Goal: Information Seeking & Learning: Check status

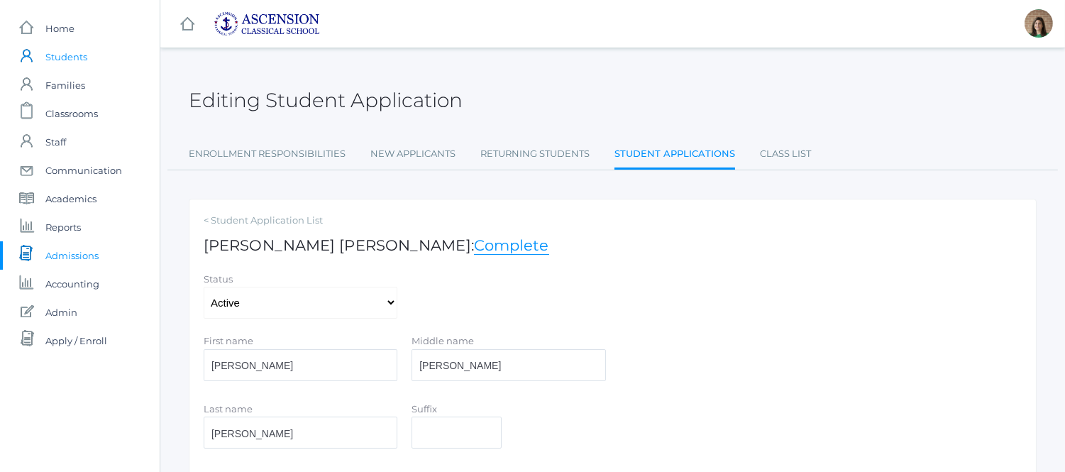
click at [67, 48] on span "Students" at bounding box center [66, 57] width 42 height 28
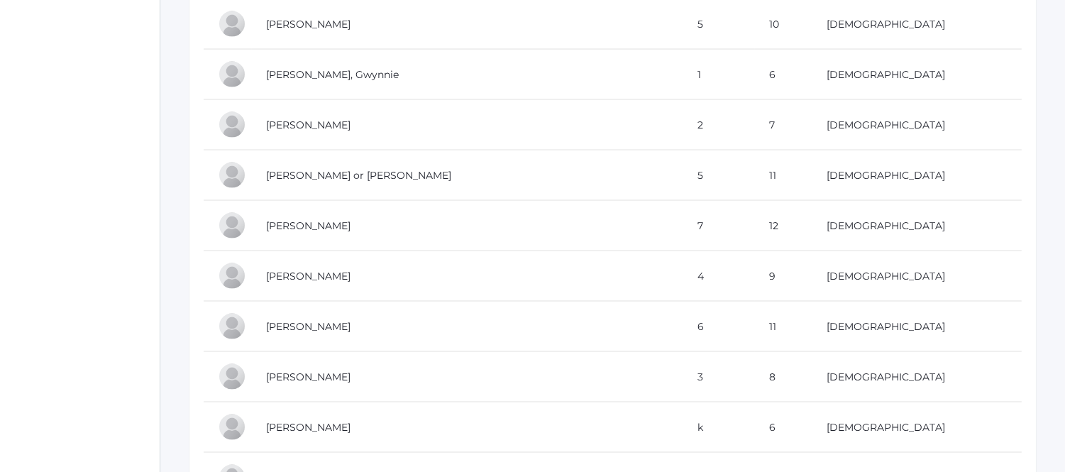
scroll to position [4335, 0]
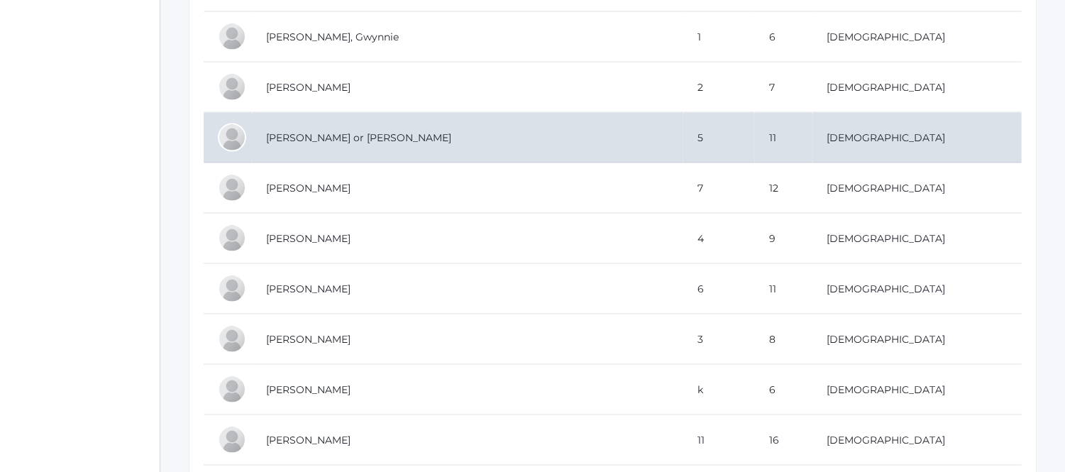
click at [302, 147] on td "[PERSON_NAME] or [PERSON_NAME]" at bounding box center [467, 138] width 431 height 50
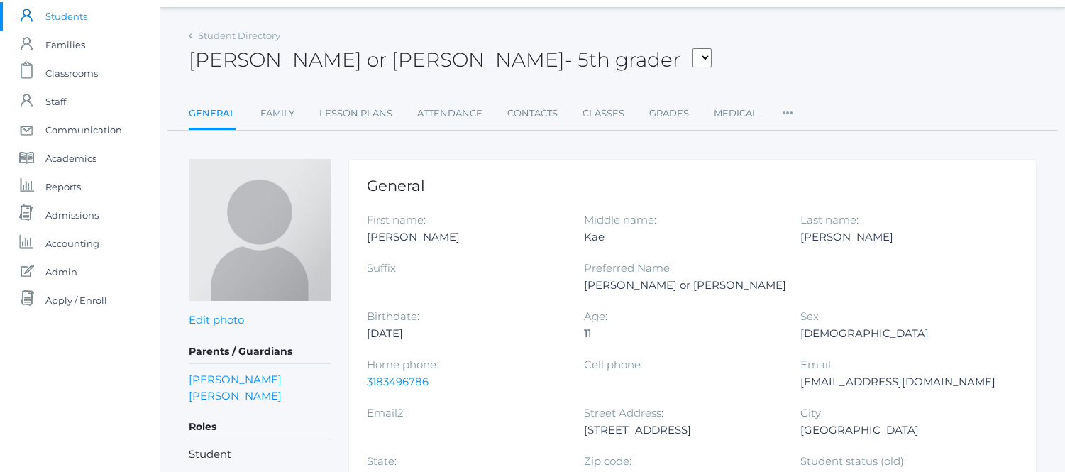
scroll to position [79, 0]
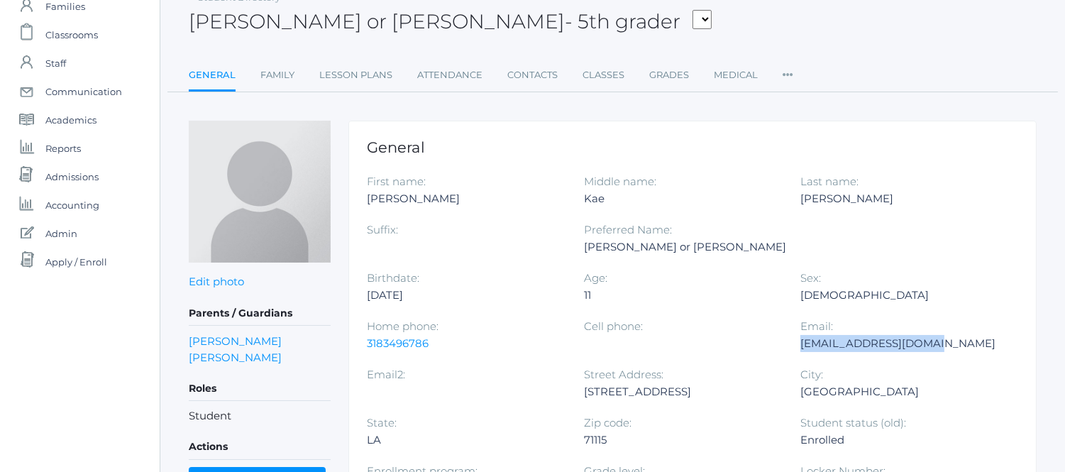
drag, startPoint x: 740, startPoint y: 337, endPoint x: 585, endPoint y: 346, distance: 154.9
click at [800, 346] on div "cdonealhome@gmail.com" at bounding box center [898, 343] width 196 height 17
copy div "cdonealhome@gmail.com"
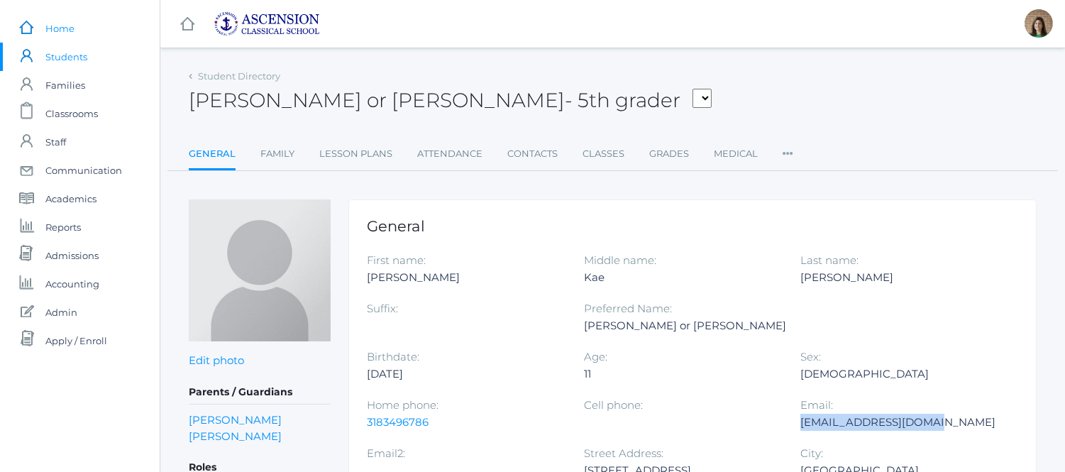
click at [61, 36] on span "Home" at bounding box center [59, 28] width 29 height 28
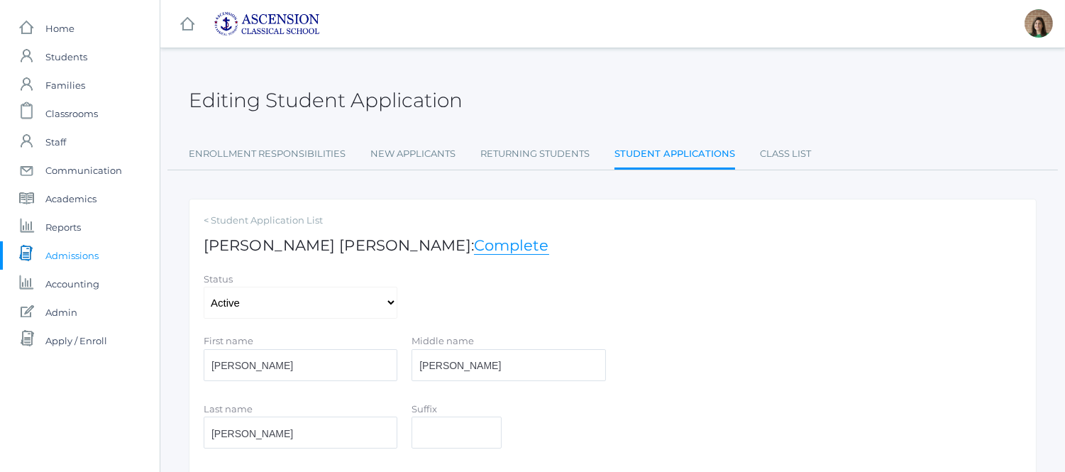
click at [79, 250] on span "Admissions" at bounding box center [71, 255] width 53 height 28
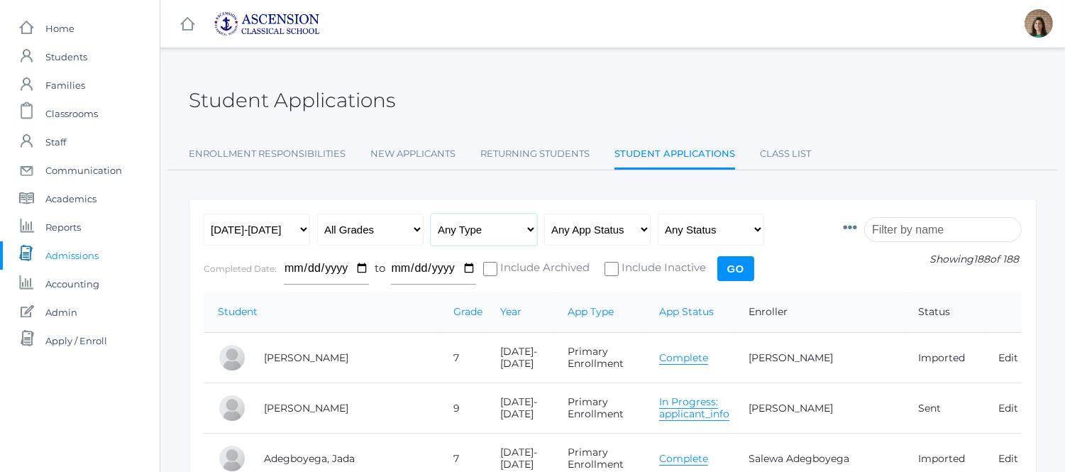
click at [532, 228] on select "Any Type New Student - Promoted - Not Promoted All Enrollment - Primary - Secon…" at bounding box center [484, 230] width 106 height 32
click at [627, 227] on select "Any App Status Not Started In Progress Complete" at bounding box center [597, 230] width 106 height 32
select select "complete"
click at [544, 214] on select "Any App Status Not Started In Progress Complete" at bounding box center [597, 230] width 106 height 32
click at [504, 223] on select "Any Type New Student - Promoted - Not Promoted All Enrollment - Primary - Secon…" at bounding box center [484, 230] width 106 height 32
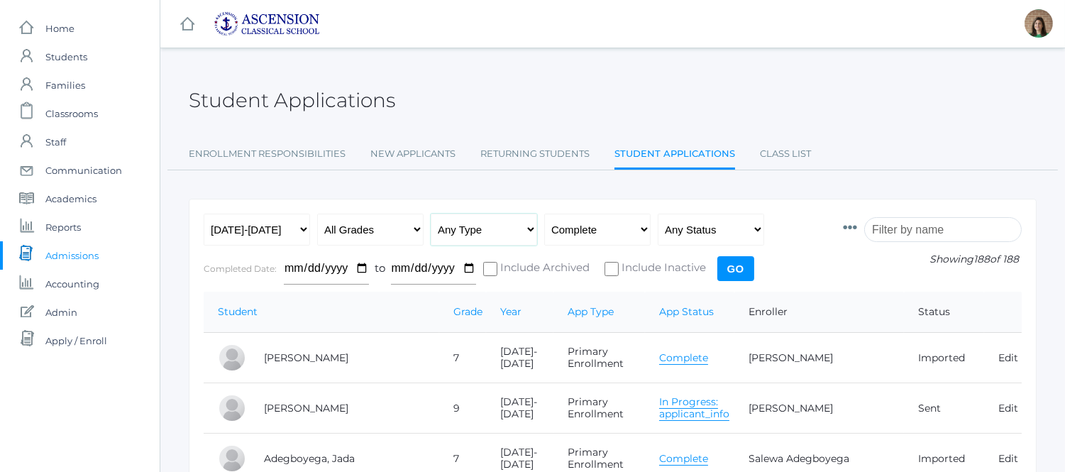
select select "primary_enrollment"
click at [431, 214] on select "Any Type New Student - Promoted - Not Promoted All Enrollment - Primary - Secon…" at bounding box center [484, 230] width 106 height 32
click at [733, 268] on input "Go" at bounding box center [735, 268] width 37 height 25
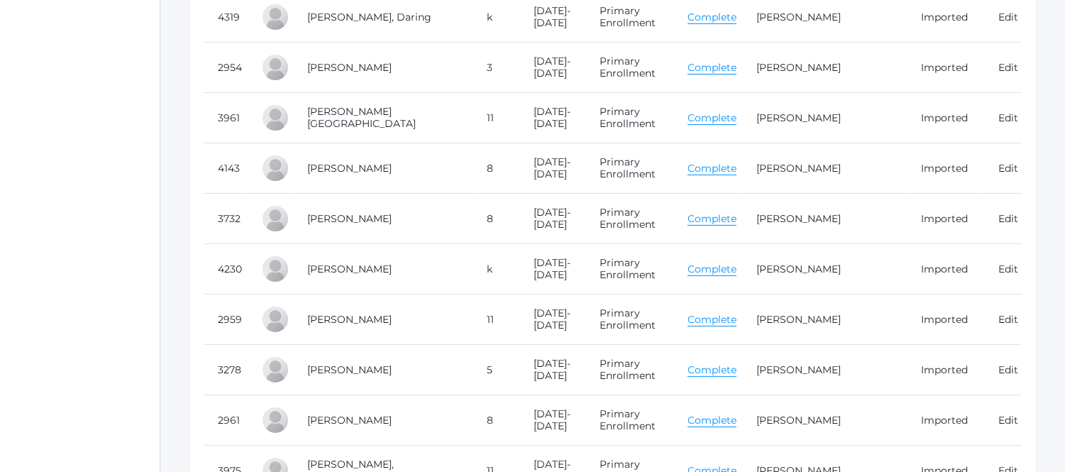
scroll to position [709, 0]
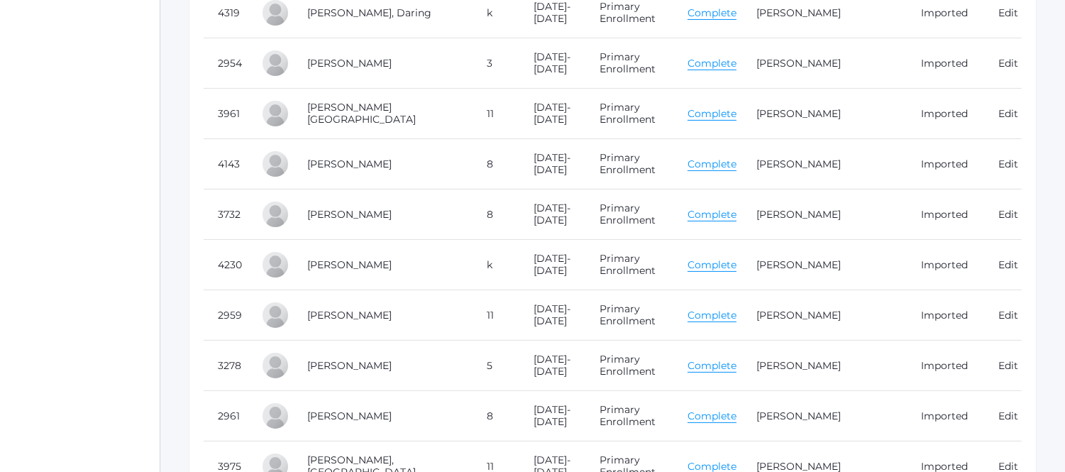
click at [718, 409] on link "Complete" at bounding box center [711, 415] width 49 height 13
click at [720, 460] on link "Complete" at bounding box center [711, 466] width 49 height 13
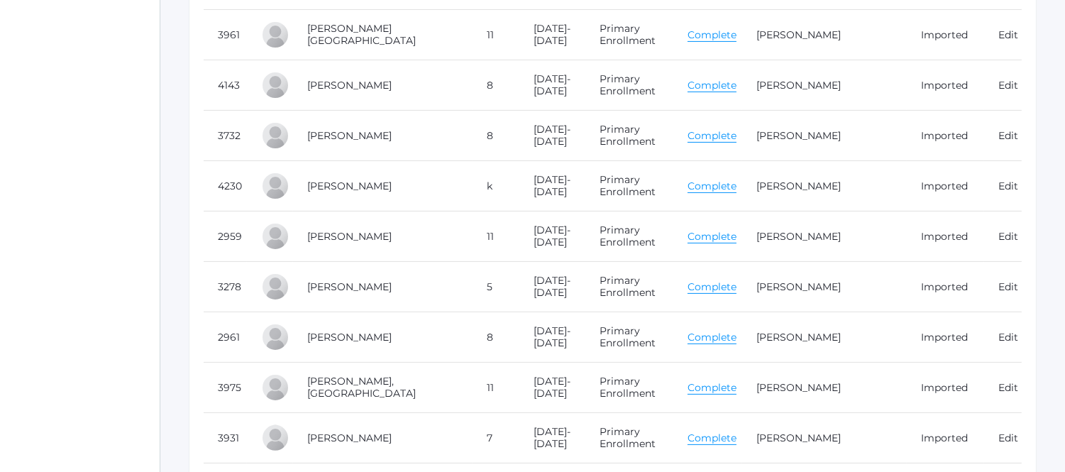
click at [726, 381] on link "Complete" at bounding box center [711, 387] width 49 height 13
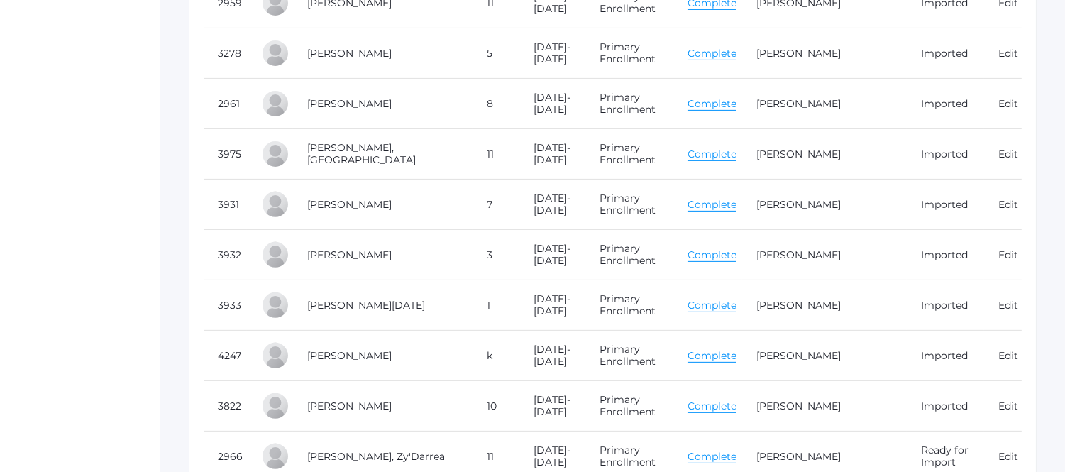
scroll to position [1024, 0]
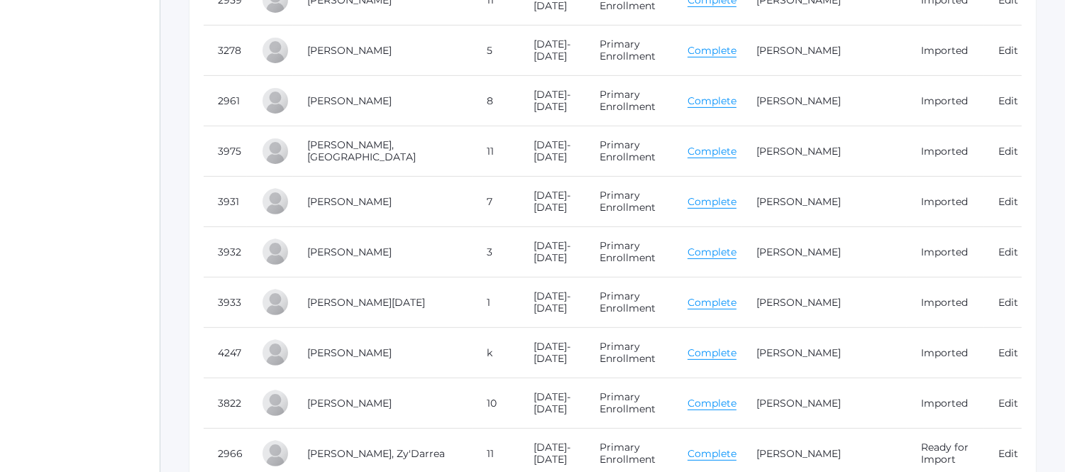
click at [731, 195] on link "Complete" at bounding box center [711, 201] width 49 height 13
click at [719, 296] on link "Complete" at bounding box center [711, 302] width 49 height 13
click at [716, 245] on link "Complete" at bounding box center [711, 251] width 49 height 13
click at [727, 346] on link "Complete" at bounding box center [711, 352] width 49 height 13
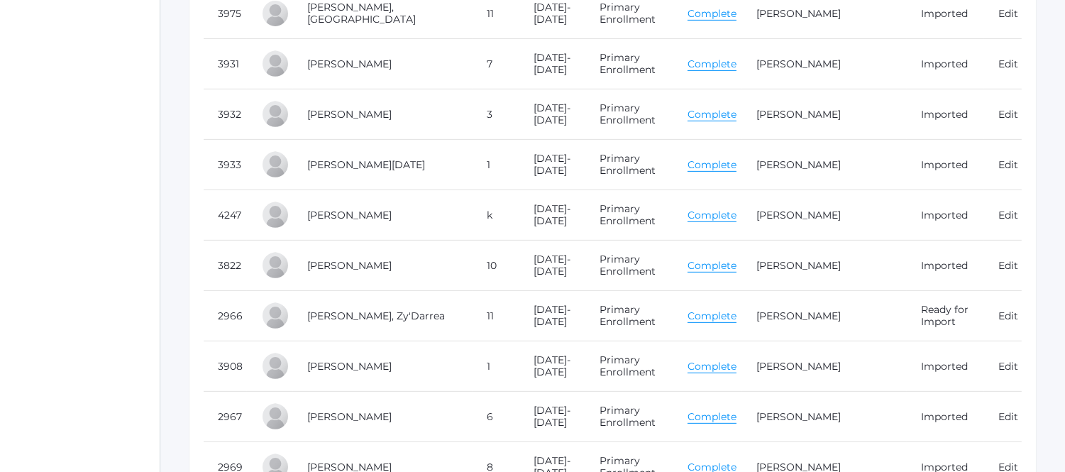
scroll to position [1163, 0]
click at [719, 308] on link "Complete" at bounding box center [711, 314] width 49 height 13
click at [726, 358] on link "Complete" at bounding box center [711, 364] width 49 height 13
click at [729, 409] on link "Complete" at bounding box center [711, 415] width 49 height 13
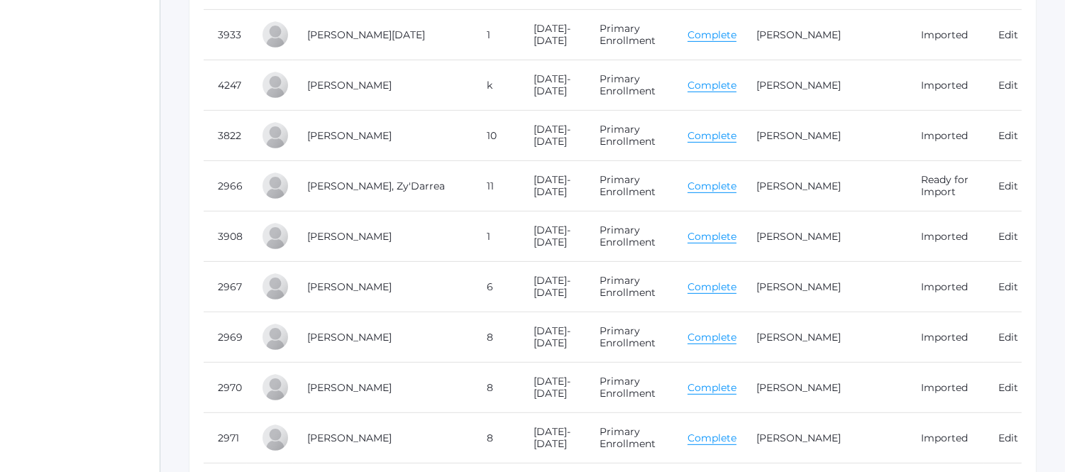
scroll to position [1295, 0]
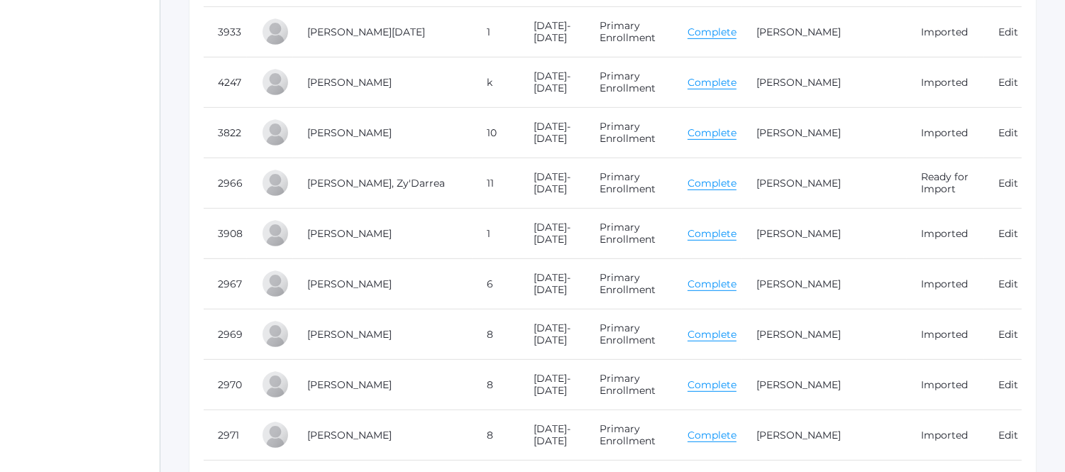
click at [727, 328] on link "Complete" at bounding box center [711, 334] width 49 height 13
click at [721, 277] on link "Complete" at bounding box center [711, 283] width 49 height 13
click at [719, 378] on link "Complete" at bounding box center [711, 384] width 49 height 13
click at [714, 428] on link "Complete" at bounding box center [711, 434] width 49 height 13
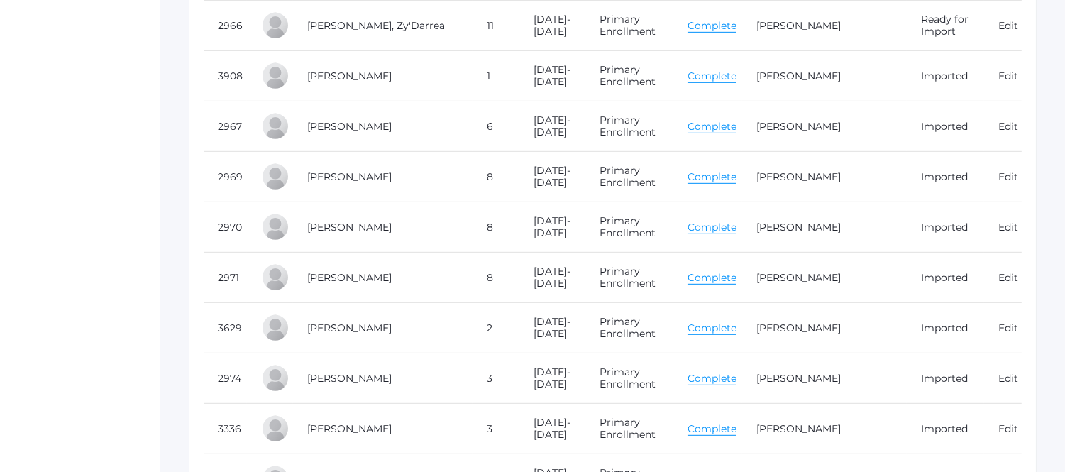
click at [729, 321] on link "Complete" at bounding box center [711, 327] width 49 height 13
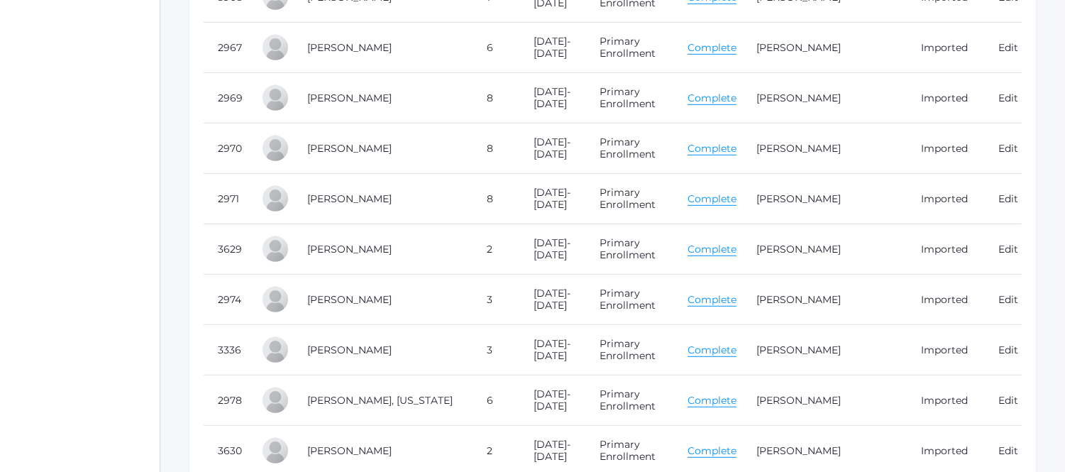
click at [732, 343] on link "Complete" at bounding box center [711, 349] width 49 height 13
click at [715, 444] on link "Complete" at bounding box center [711, 450] width 49 height 13
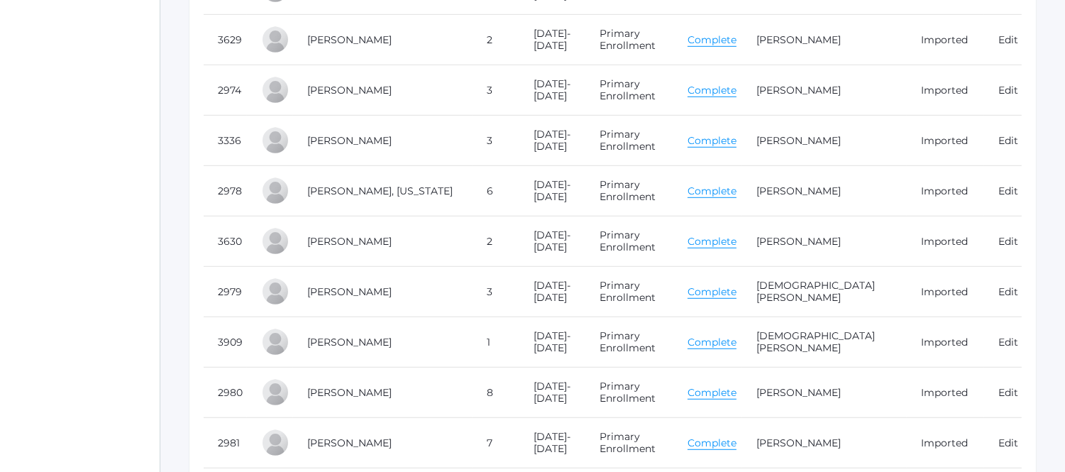
scroll to position [1768, 0]
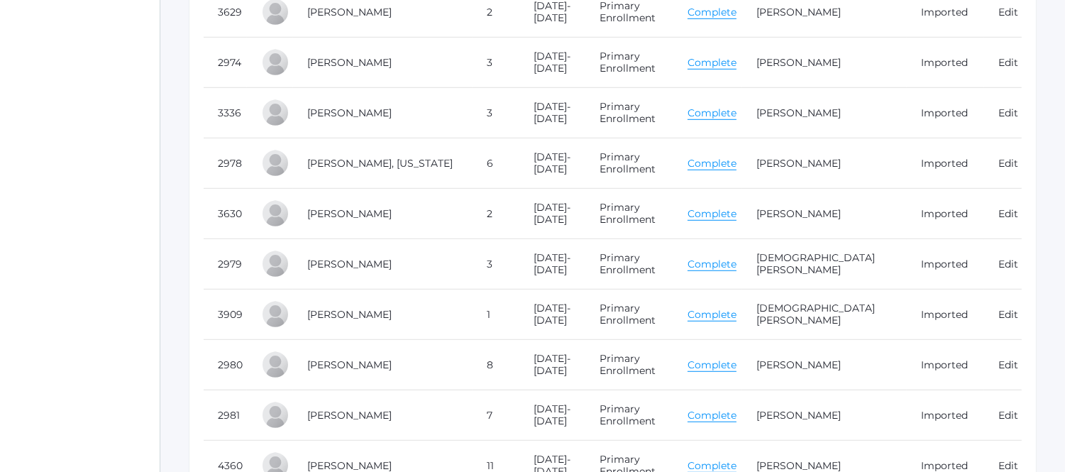
click at [722, 358] on link "Complete" at bounding box center [711, 364] width 49 height 13
click at [713, 409] on link "Complete" at bounding box center [711, 415] width 49 height 13
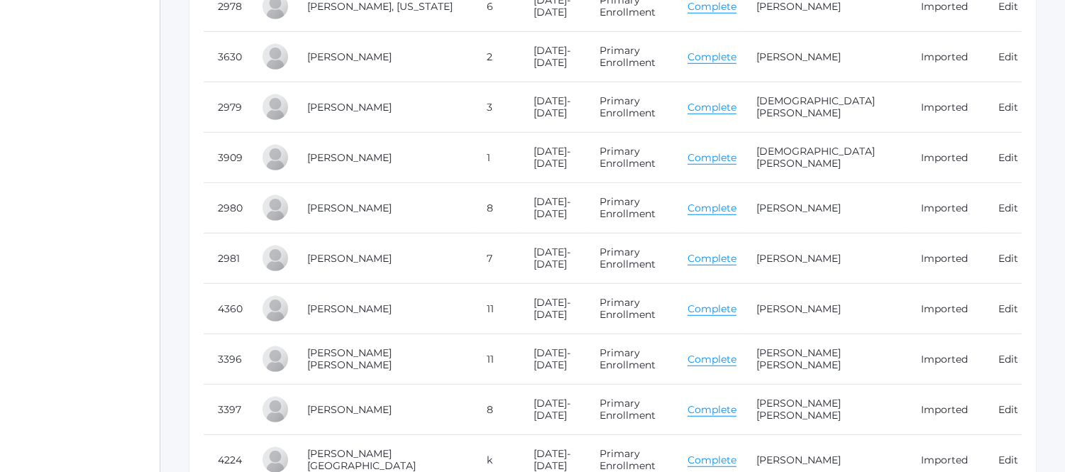
scroll to position [1925, 0]
click at [728, 301] on link "Complete" at bounding box center [711, 307] width 49 height 13
click at [707, 352] on link "Complete" at bounding box center [711, 358] width 49 height 13
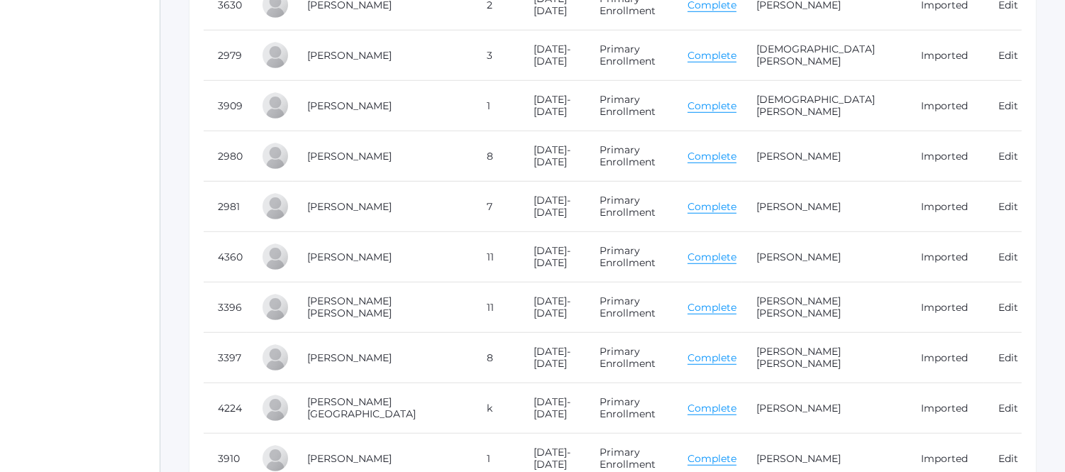
scroll to position [2004, 0]
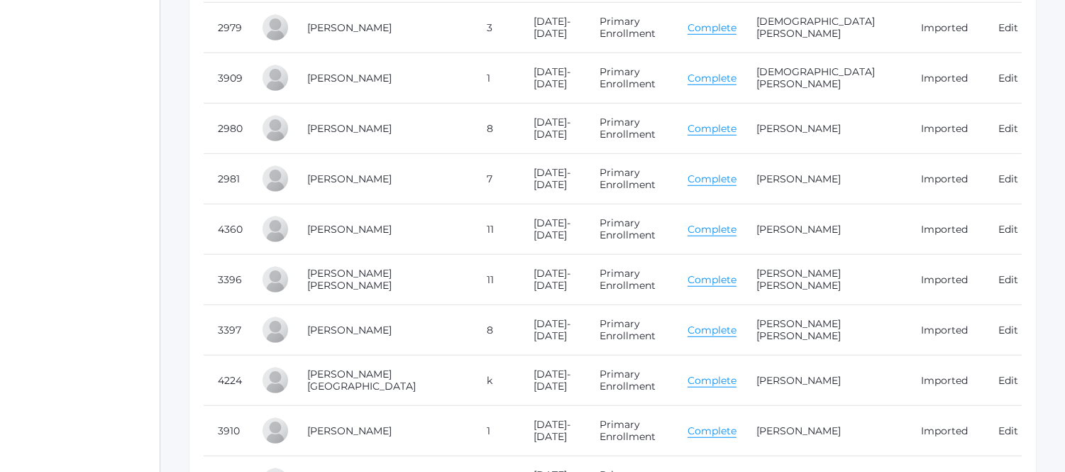
click at [721, 323] on link "Complete" at bounding box center [711, 329] width 49 height 13
click at [720, 374] on link "Complete" at bounding box center [711, 380] width 49 height 13
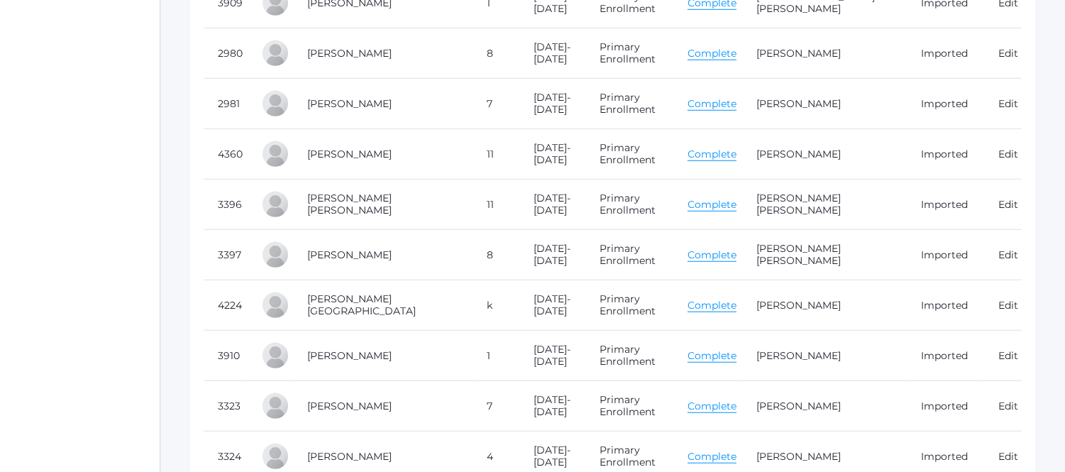
scroll to position [2083, 0]
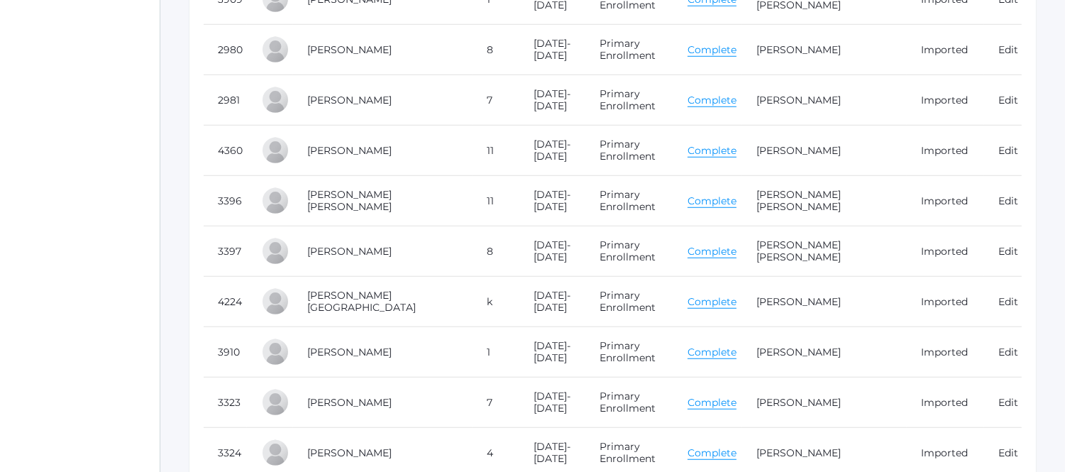
click at [733, 345] on link "Complete" at bounding box center [711, 351] width 49 height 13
click at [724, 295] on link "Complete" at bounding box center [711, 301] width 49 height 13
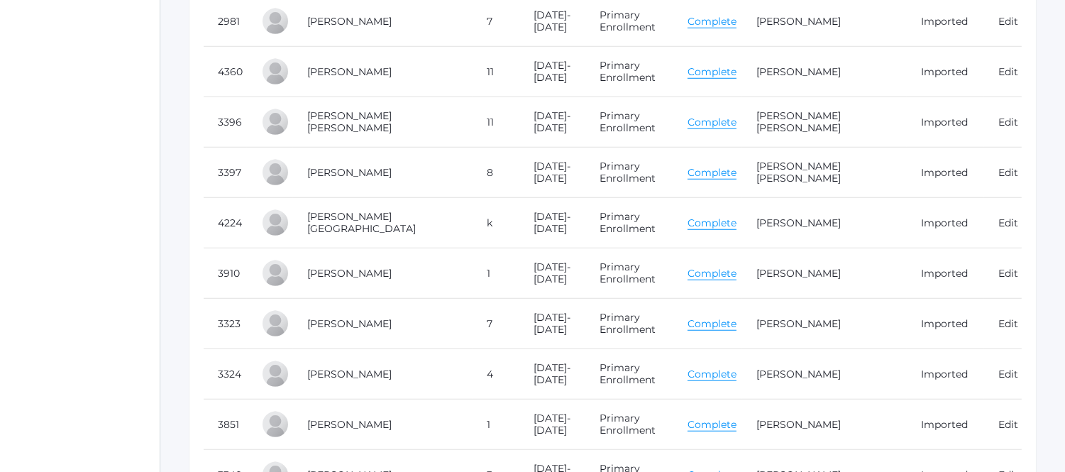
click at [720, 317] on link "Complete" at bounding box center [711, 323] width 49 height 13
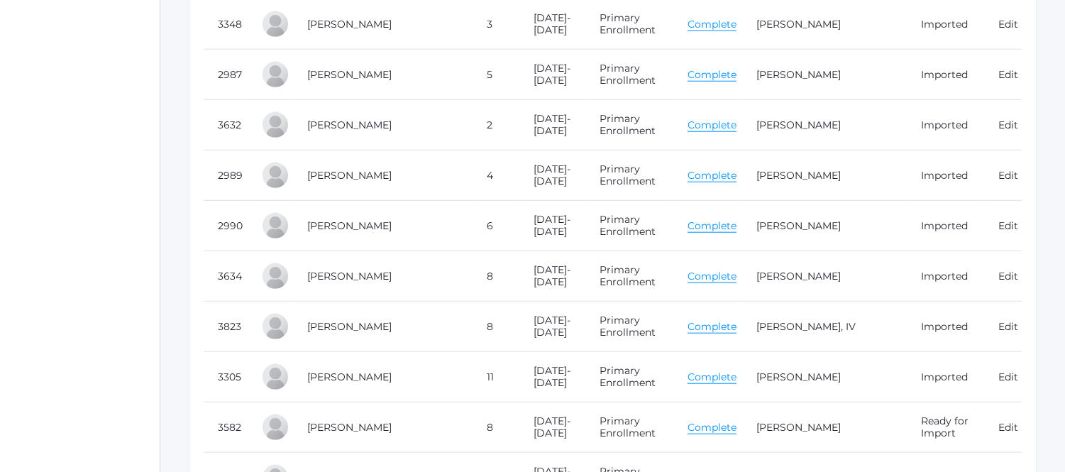
scroll to position [2792, 0]
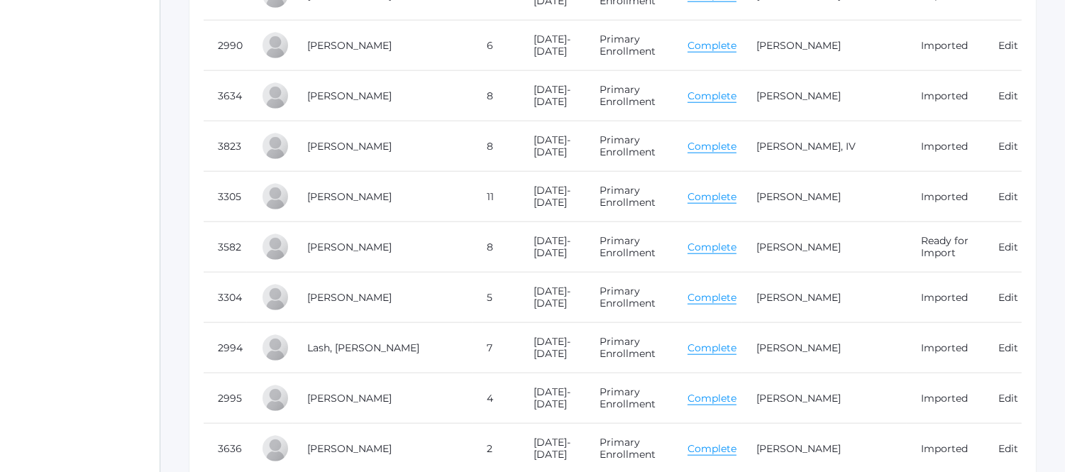
click at [734, 291] on link "Complete" at bounding box center [711, 297] width 49 height 13
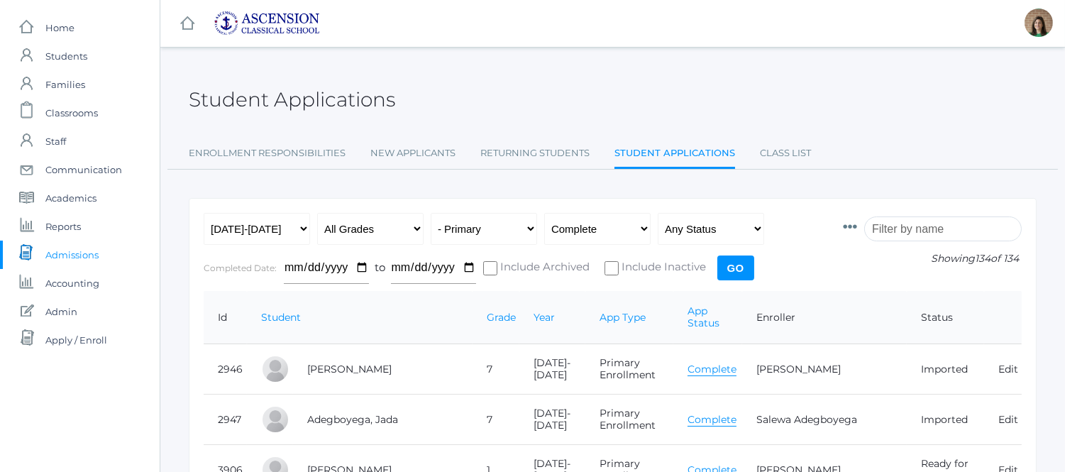
scroll to position [0, 0]
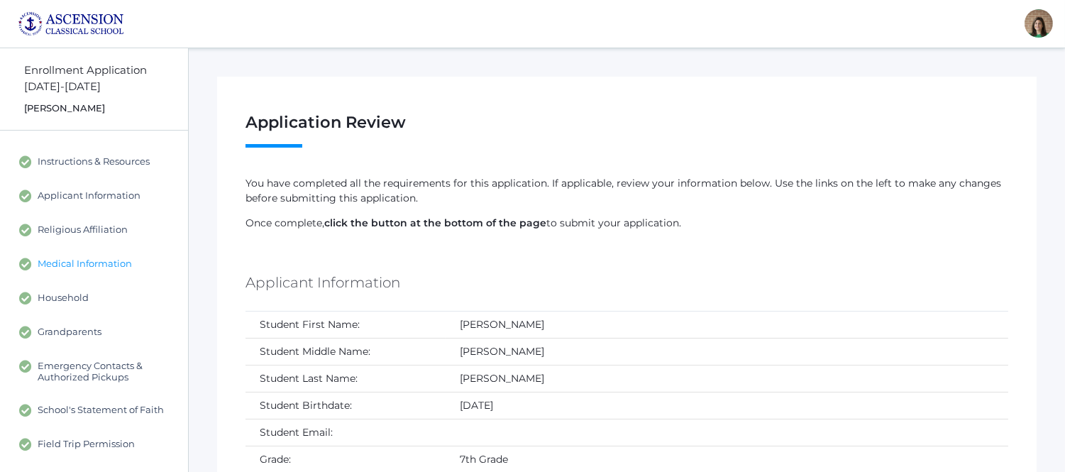
click at [92, 264] on span "Medical Information" at bounding box center [85, 264] width 94 height 13
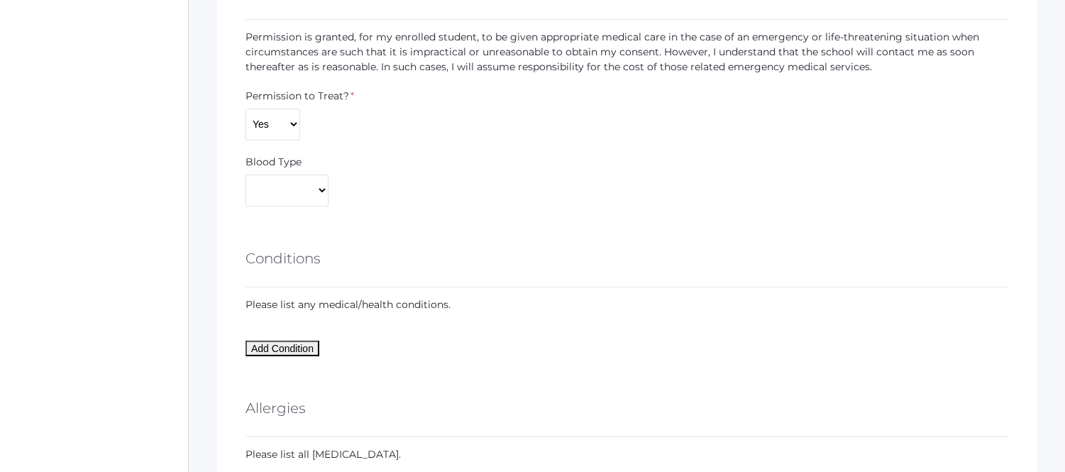
scroll to position [1024, 0]
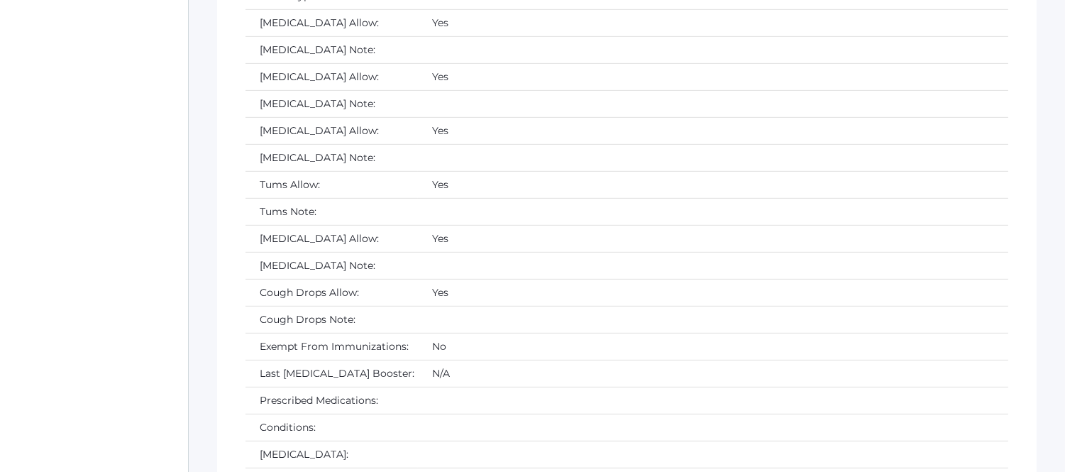
scroll to position [1419, 0]
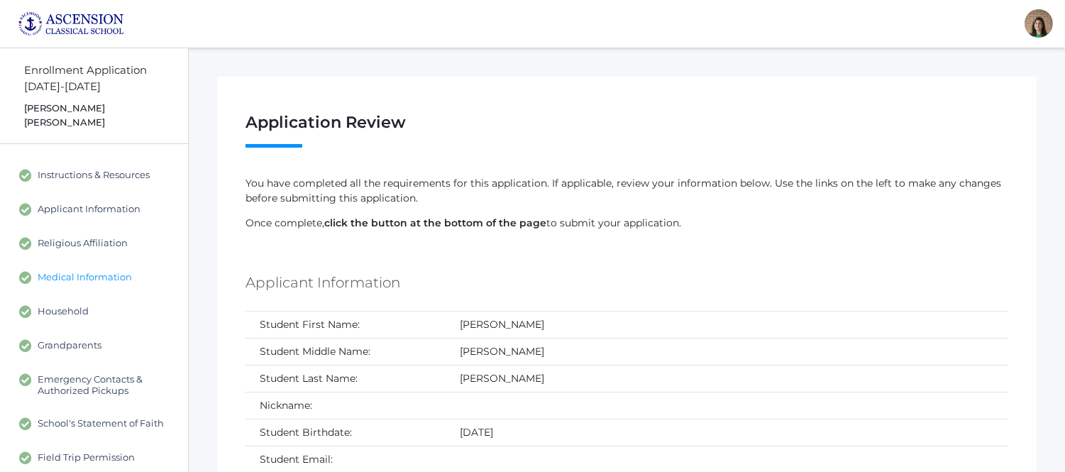
click at [94, 271] on span "Medical Information" at bounding box center [85, 277] width 94 height 13
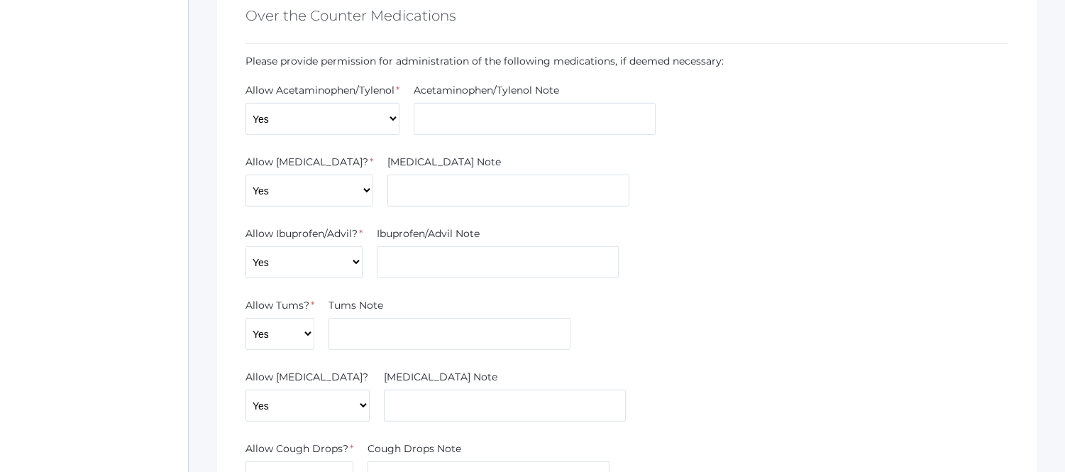
scroll to position [1182, 0]
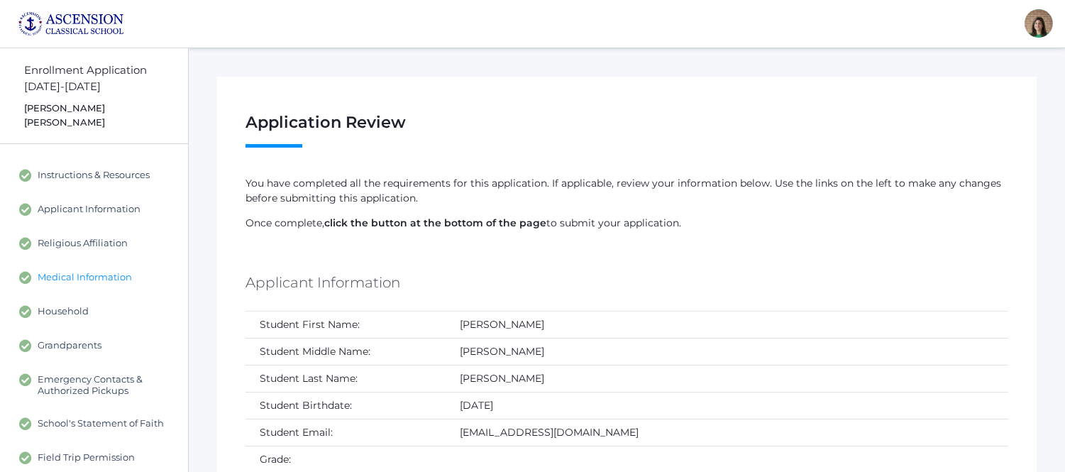
click at [87, 271] on span "Medical Information" at bounding box center [85, 277] width 94 height 13
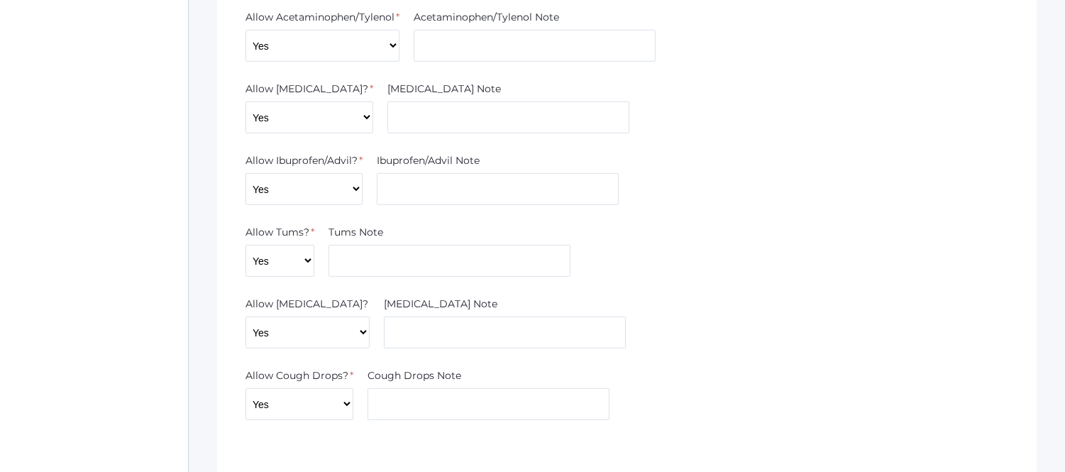
scroll to position [1419, 0]
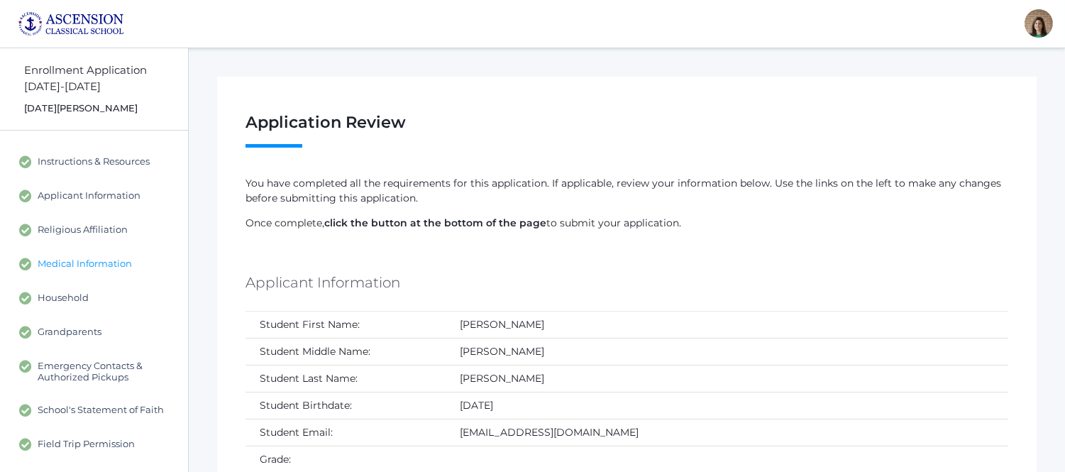
click at [82, 260] on span "Medical Information" at bounding box center [85, 264] width 94 height 13
click at [67, 266] on span "Medical Information" at bounding box center [85, 264] width 94 height 13
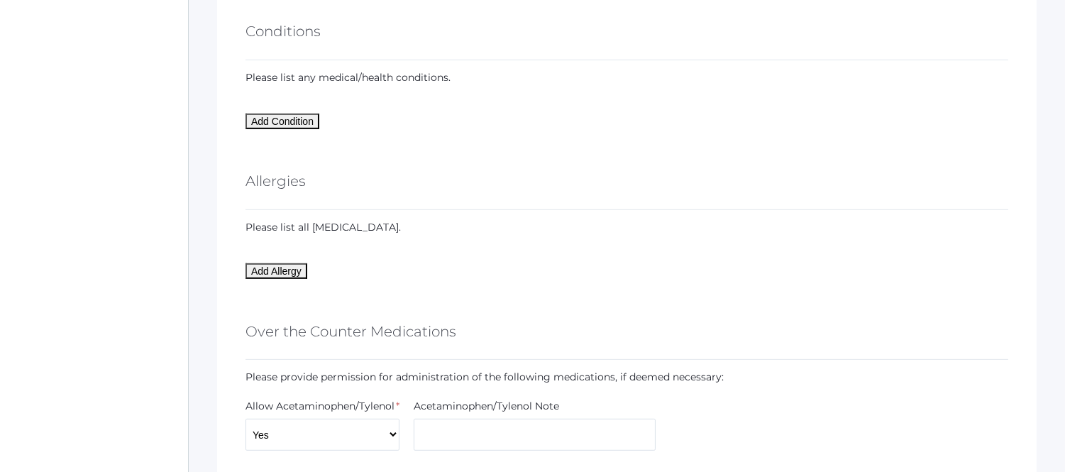
scroll to position [867, 0]
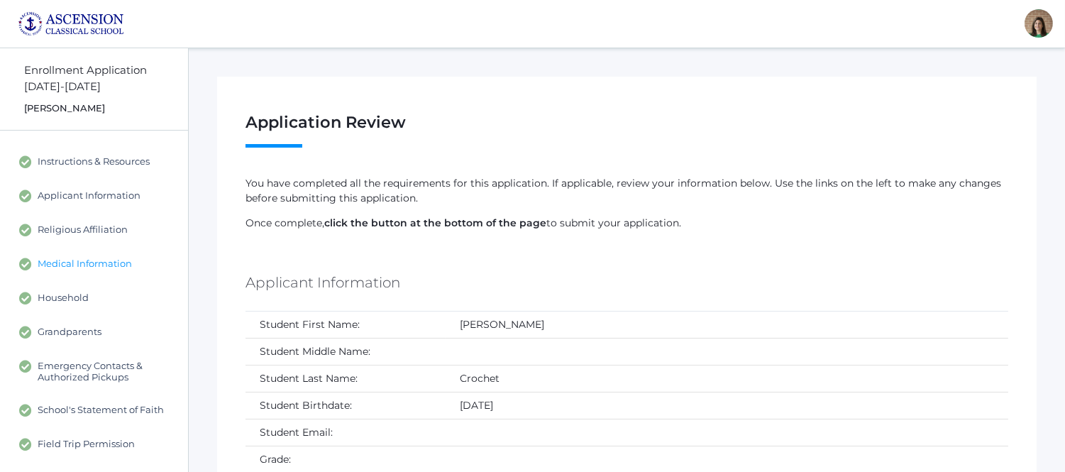
click at [72, 259] on span "Medical Information" at bounding box center [85, 264] width 94 height 13
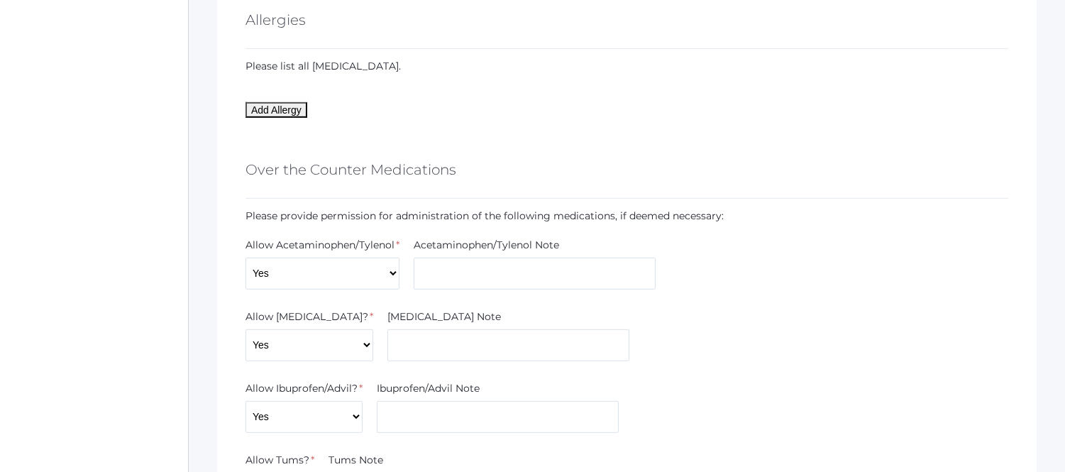
scroll to position [1339, 0]
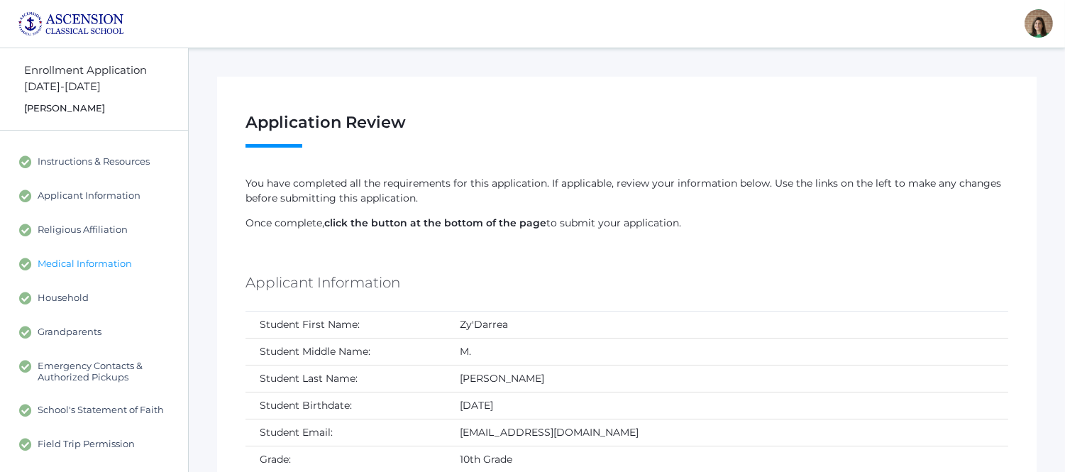
click at [109, 258] on span "Medical Information" at bounding box center [85, 264] width 94 height 13
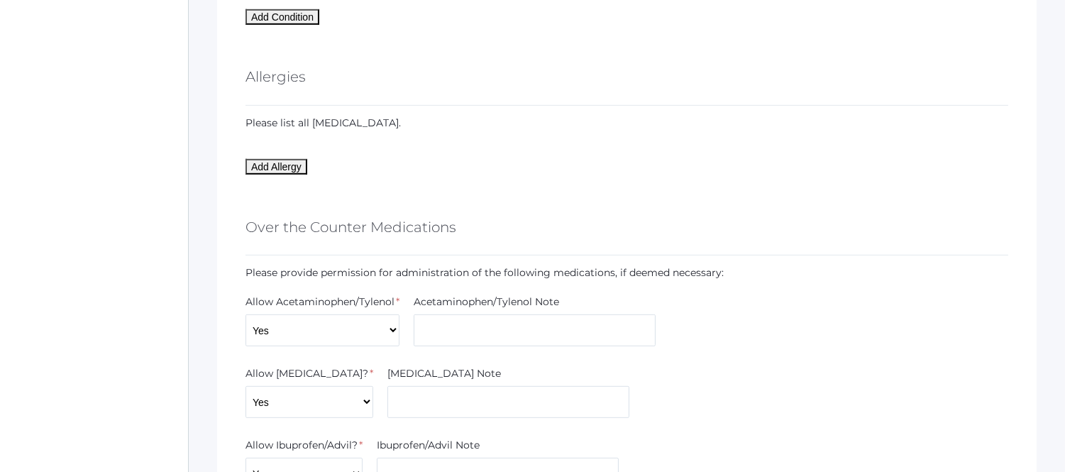
scroll to position [1393, 0]
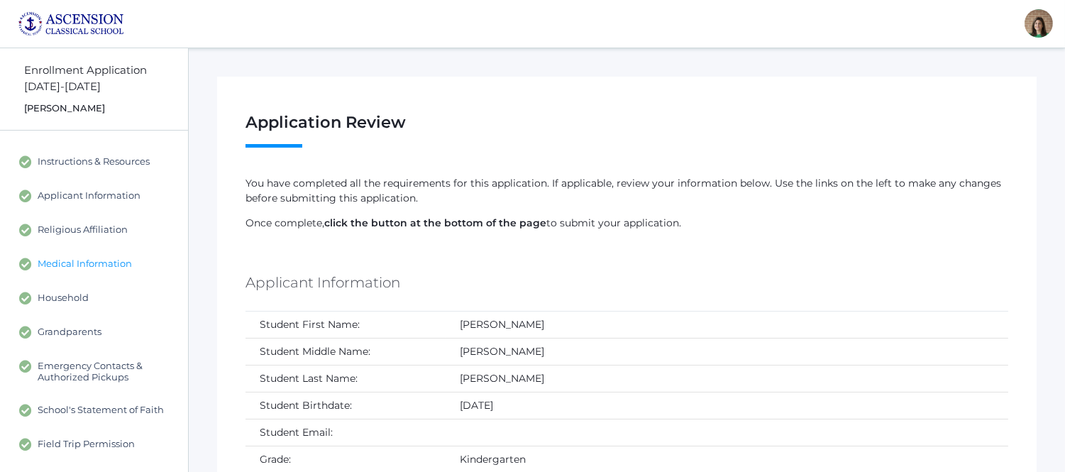
click at [118, 261] on span "Medical Information" at bounding box center [85, 264] width 94 height 13
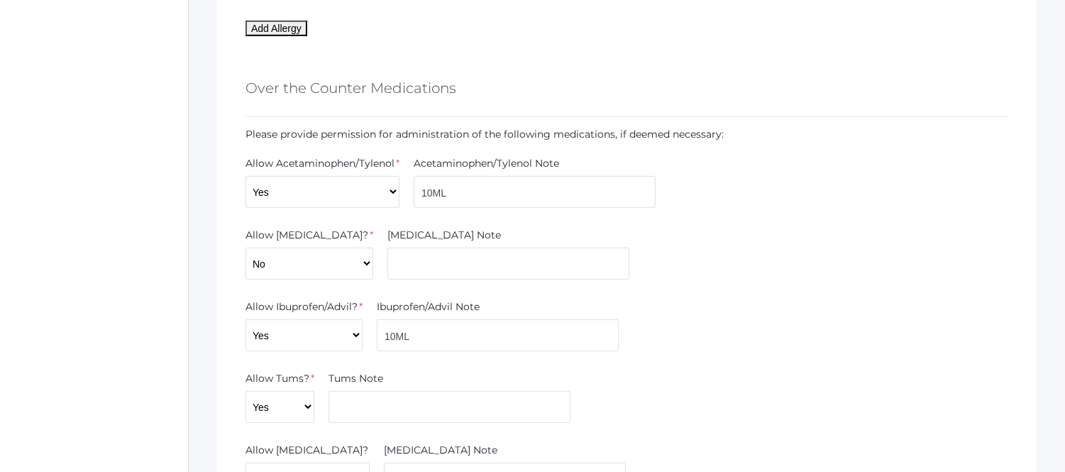
scroll to position [1487, 0]
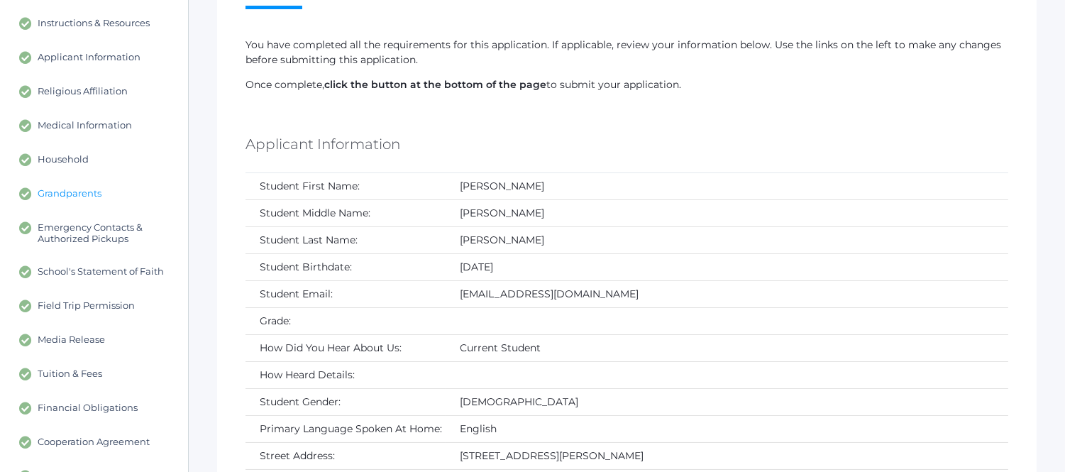
scroll to position [132, 0]
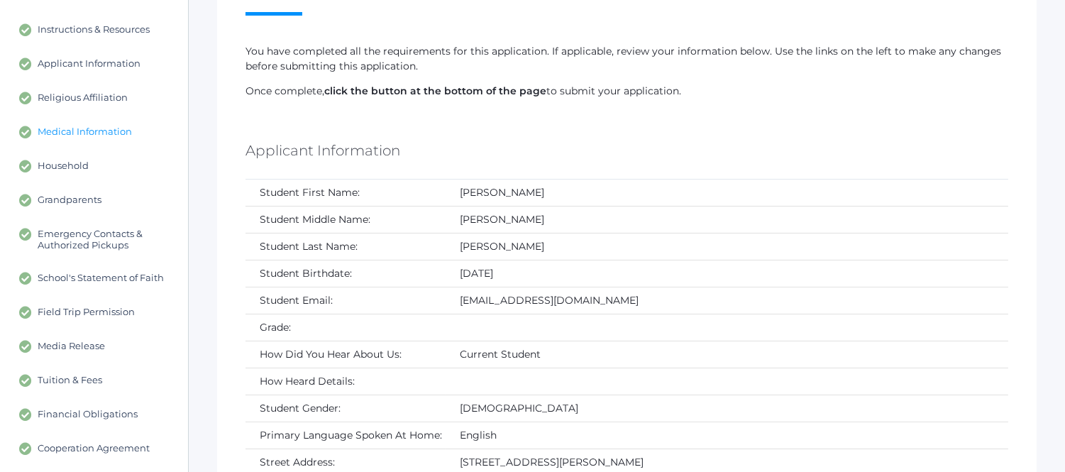
click at [76, 128] on span "Medical Information" at bounding box center [85, 132] width 94 height 13
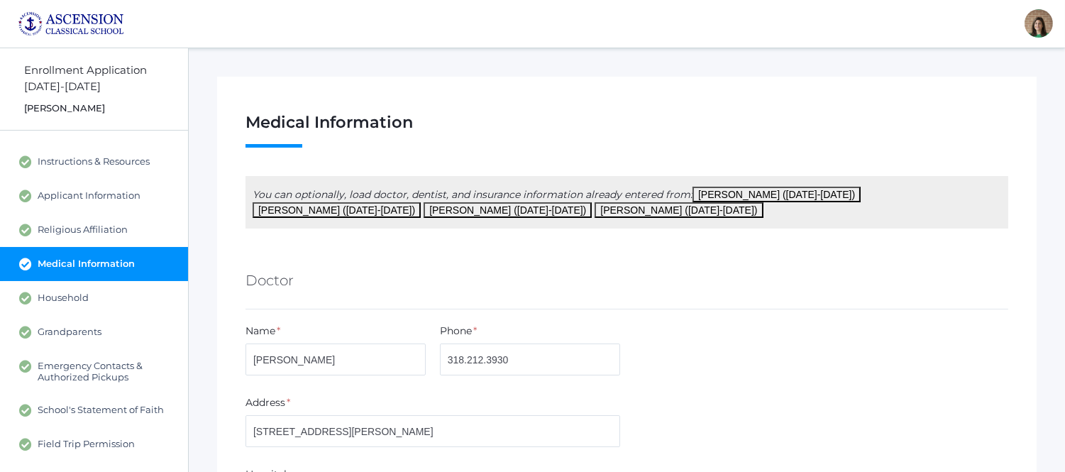
scroll to position [154, 0]
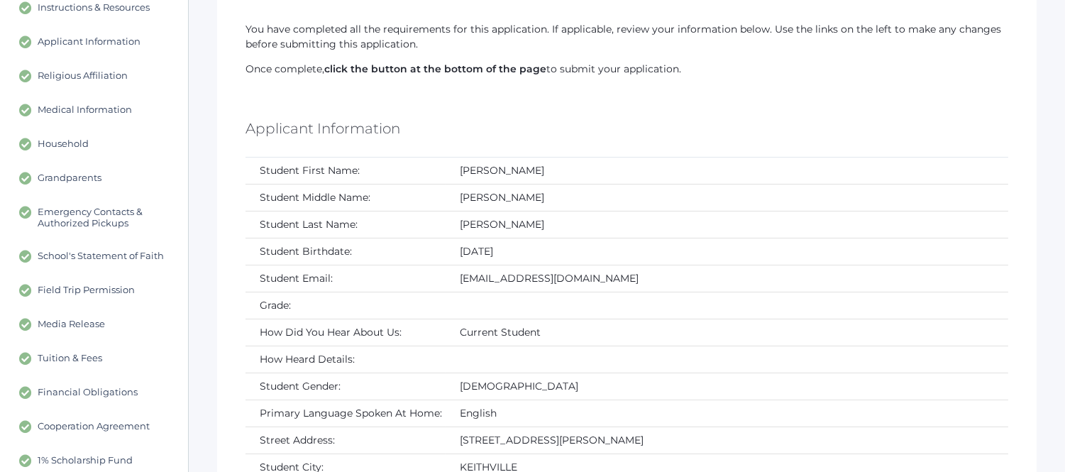
scroll to position [132, 0]
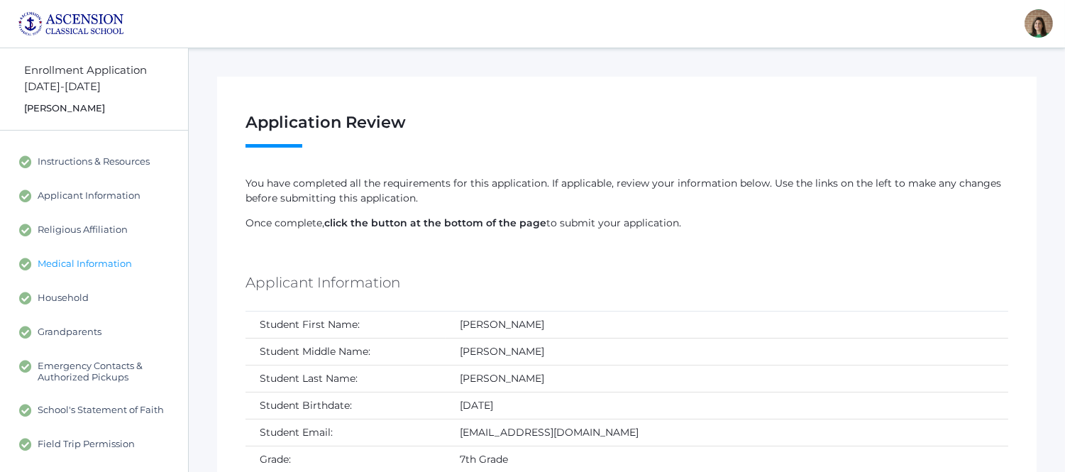
click at [82, 262] on span "Medical Information" at bounding box center [85, 264] width 94 height 13
click at [115, 264] on span "Medical Information" at bounding box center [85, 264] width 94 height 13
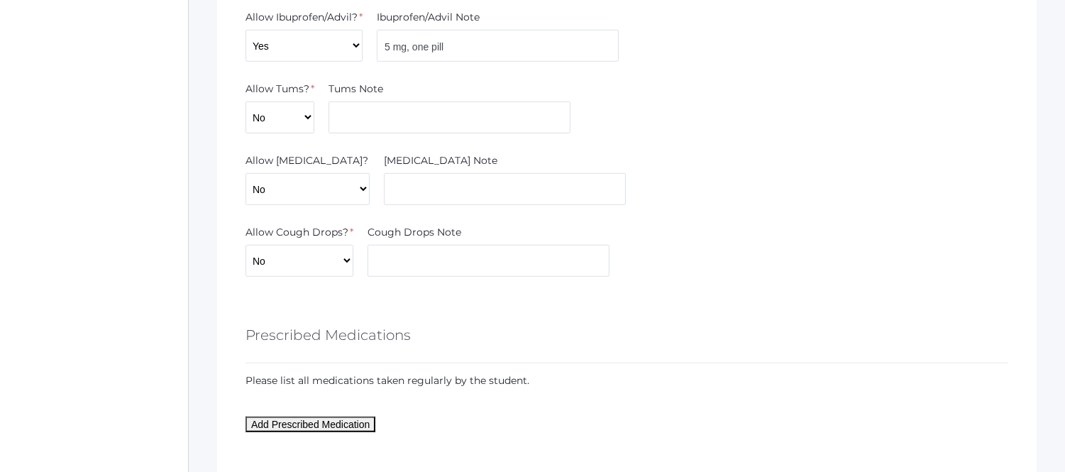
scroll to position [1878, 0]
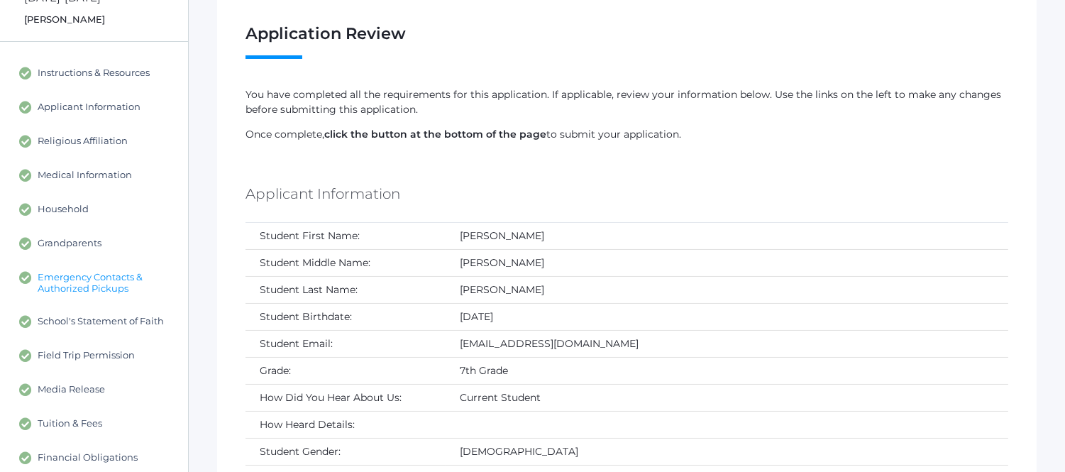
scroll to position [87, 0]
click at [79, 176] on span "Medical Information" at bounding box center [85, 176] width 94 height 13
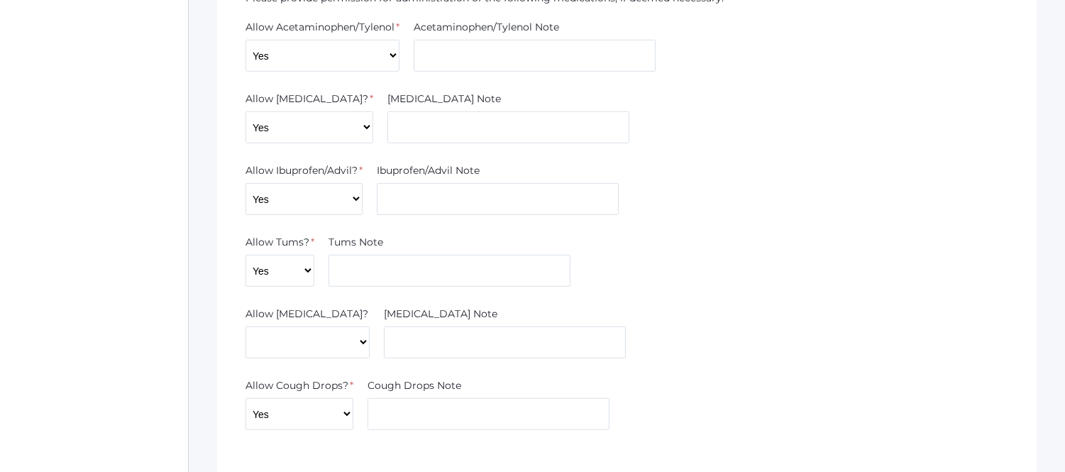
scroll to position [1903, 0]
click at [511, 253] on input "text" at bounding box center [449, 269] width 242 height 32
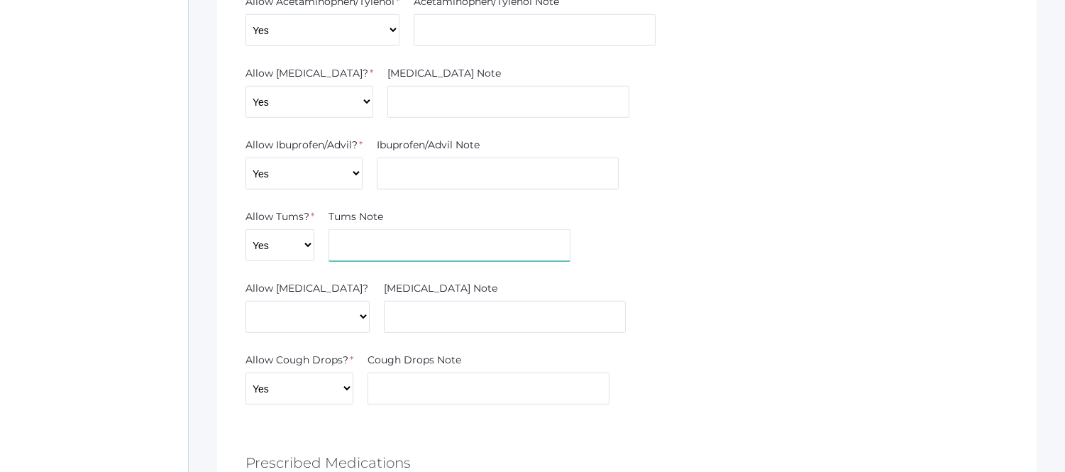
scroll to position [1926, 0]
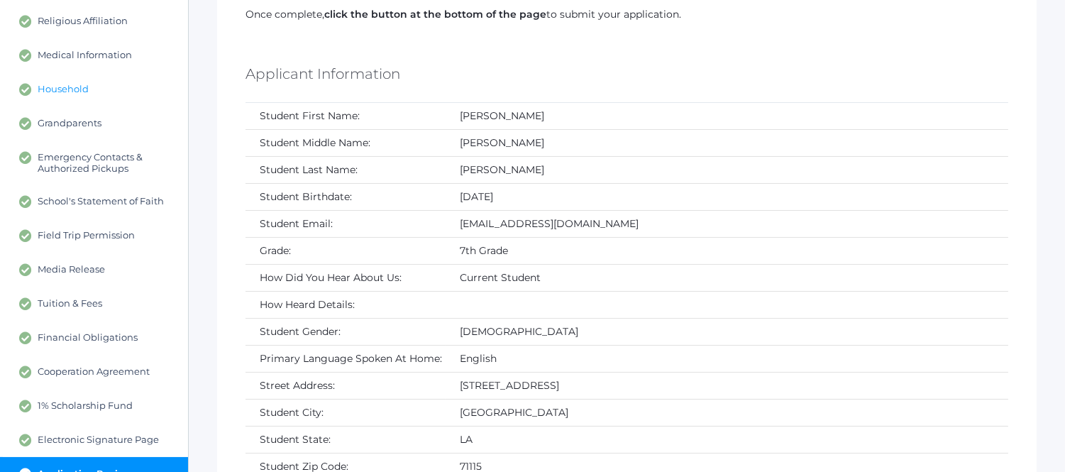
scroll to position [236, 0]
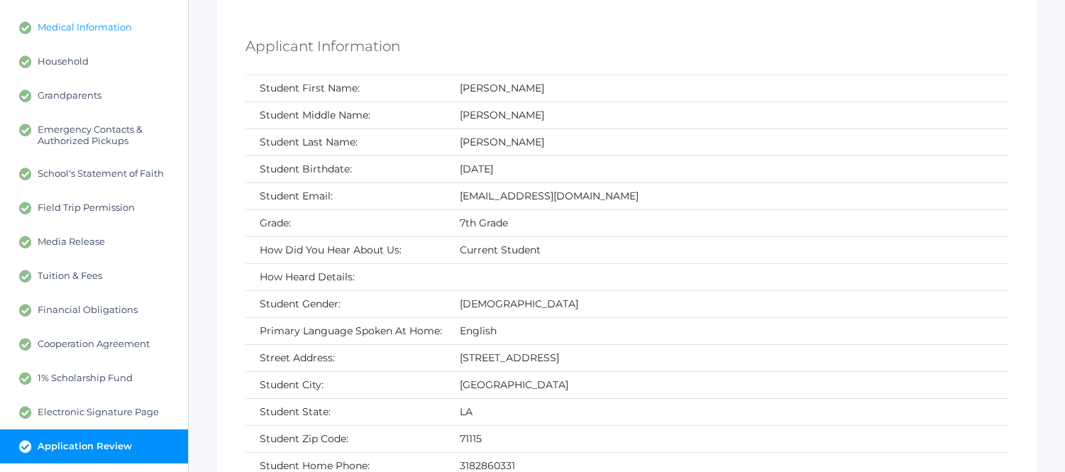
click at [108, 18] on link "Medical Information" at bounding box center [94, 28] width 188 height 34
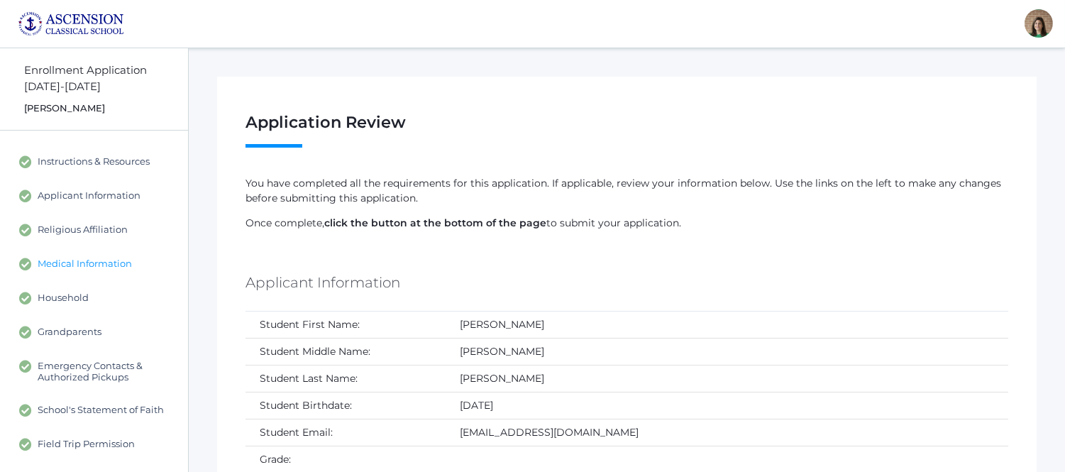
click at [74, 265] on span "Medical Information" at bounding box center [85, 264] width 94 height 13
click at [111, 259] on span "Medical Information" at bounding box center [85, 264] width 94 height 13
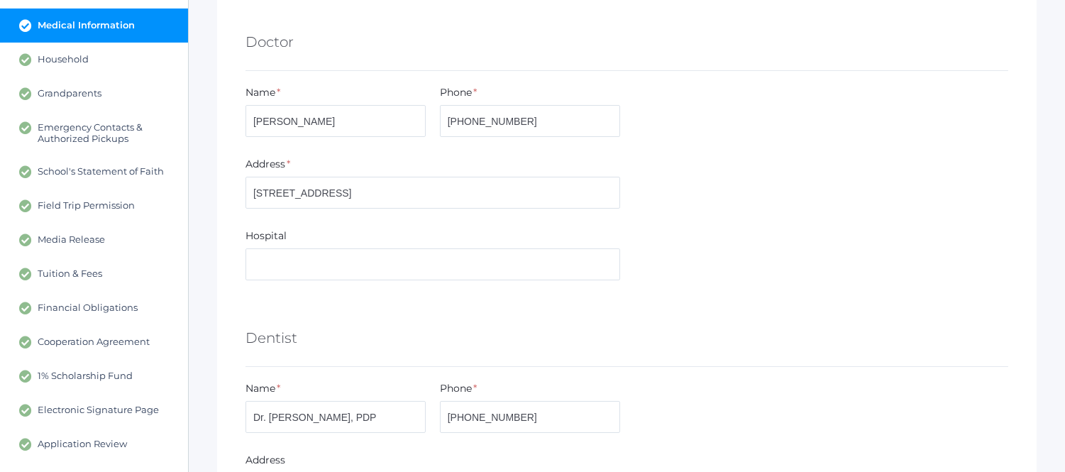
scroll to position [79, 0]
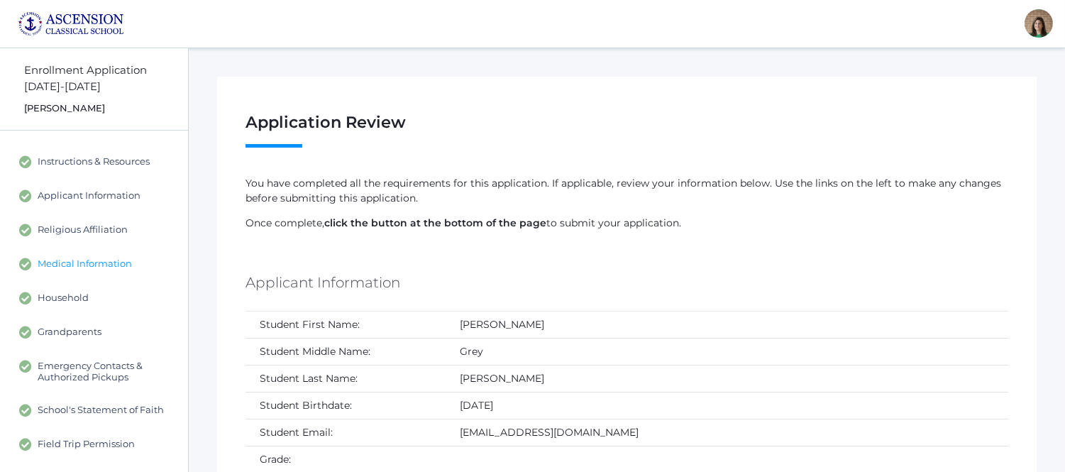
click at [74, 260] on span "Medical Information" at bounding box center [85, 264] width 94 height 13
click at [92, 253] on link "Medical Information" at bounding box center [94, 264] width 188 height 34
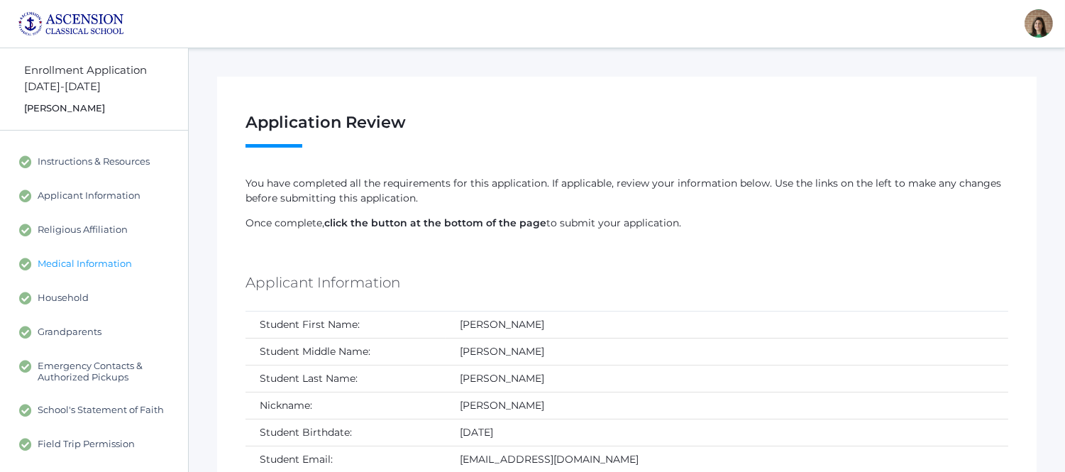
click at [114, 266] on span "Medical Information" at bounding box center [85, 264] width 94 height 13
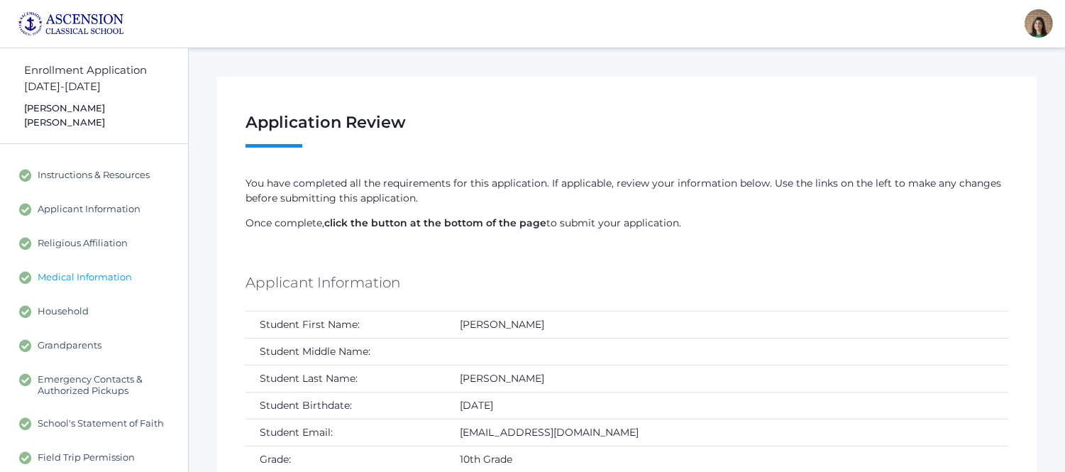
click at [92, 271] on span "Medical Information" at bounding box center [85, 277] width 94 height 13
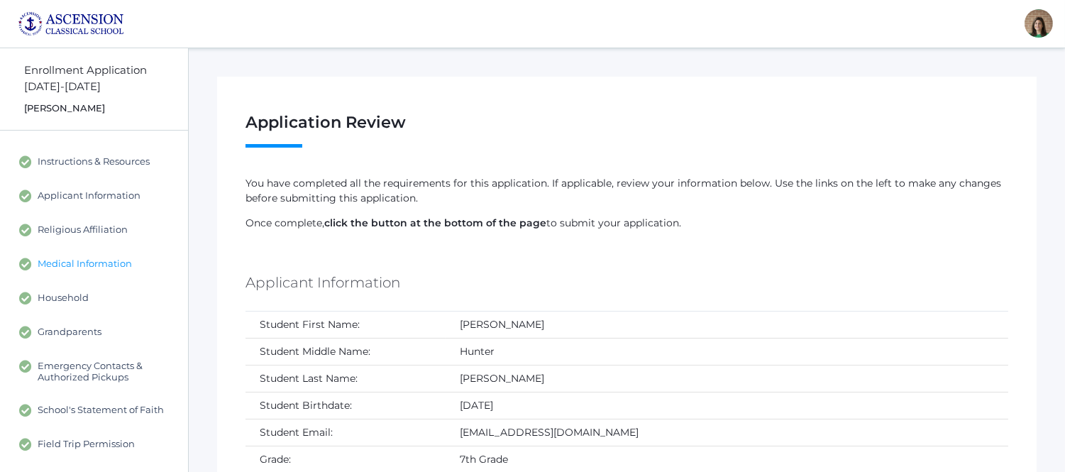
click at [116, 250] on link "Medical Information" at bounding box center [94, 264] width 188 height 34
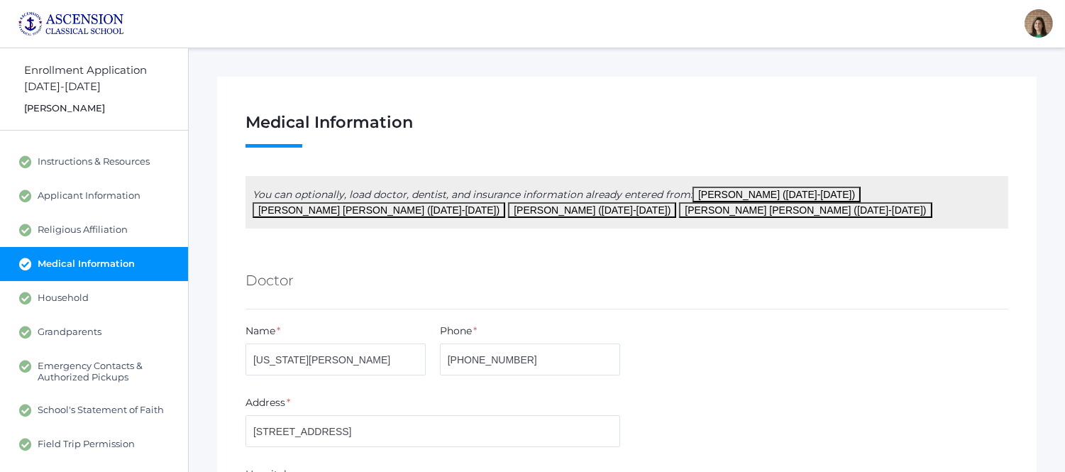
click at [115, 264] on span "Medical Information" at bounding box center [86, 264] width 97 height 13
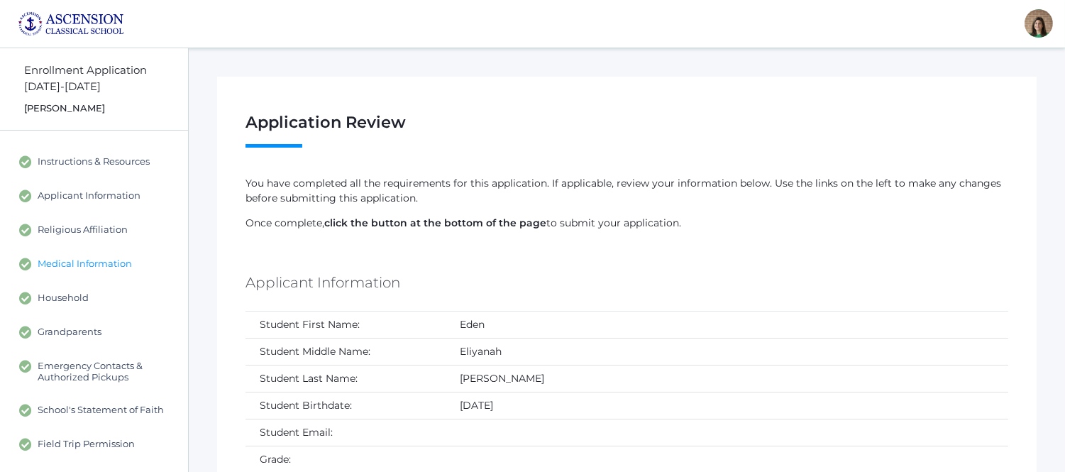
click at [92, 267] on span "Medical Information" at bounding box center [85, 264] width 94 height 13
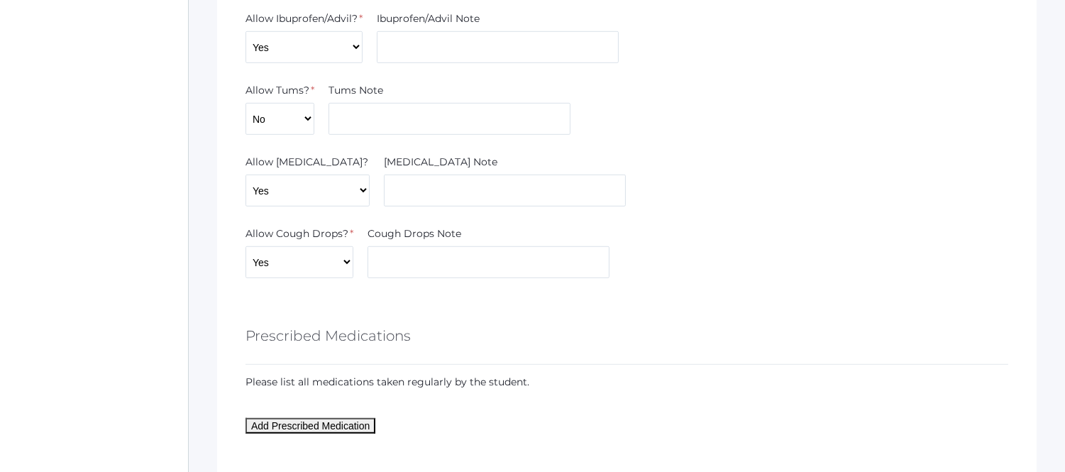
scroll to position [1734, 0]
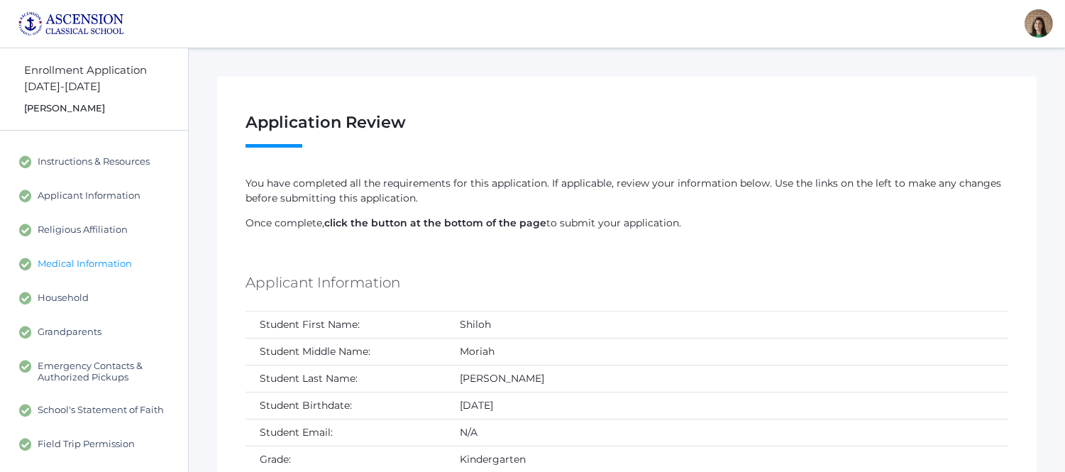
click at [69, 258] on span "Medical Information" at bounding box center [85, 264] width 94 height 13
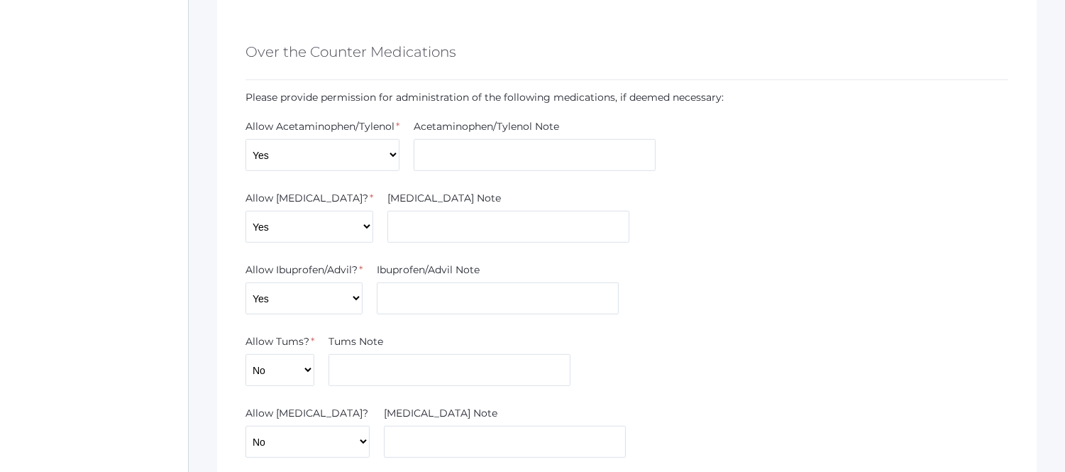
scroll to position [1734, 0]
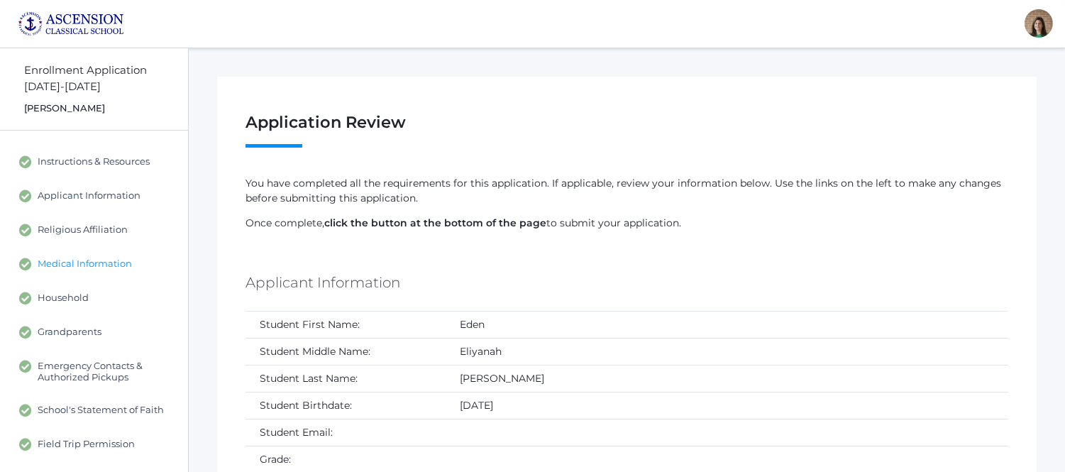
click at [103, 261] on span "Medical Information" at bounding box center [85, 264] width 94 height 13
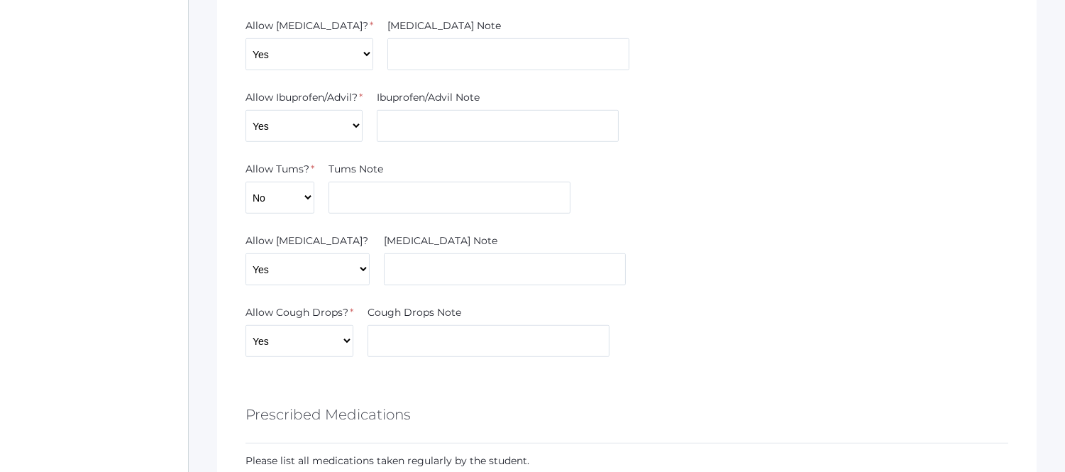
scroll to position [1734, 0]
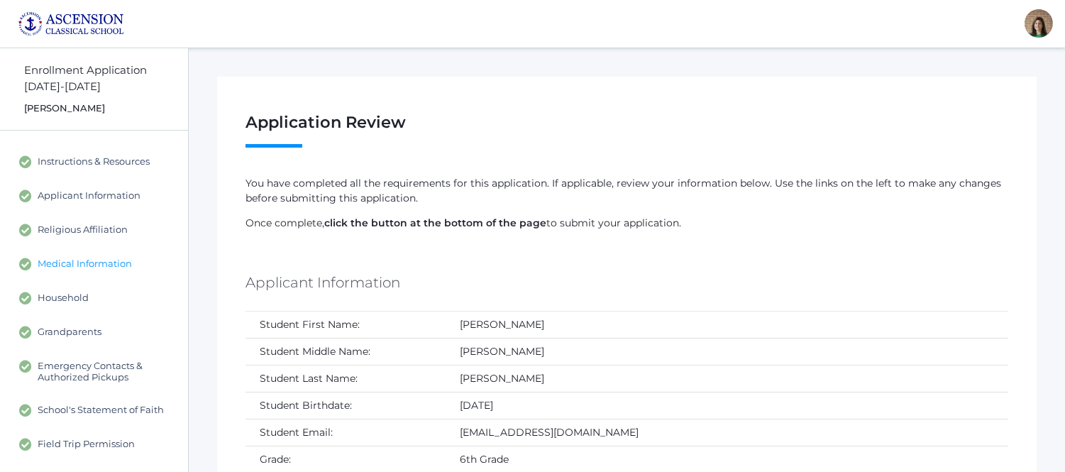
click at [80, 261] on span "Medical Information" at bounding box center [85, 264] width 94 height 13
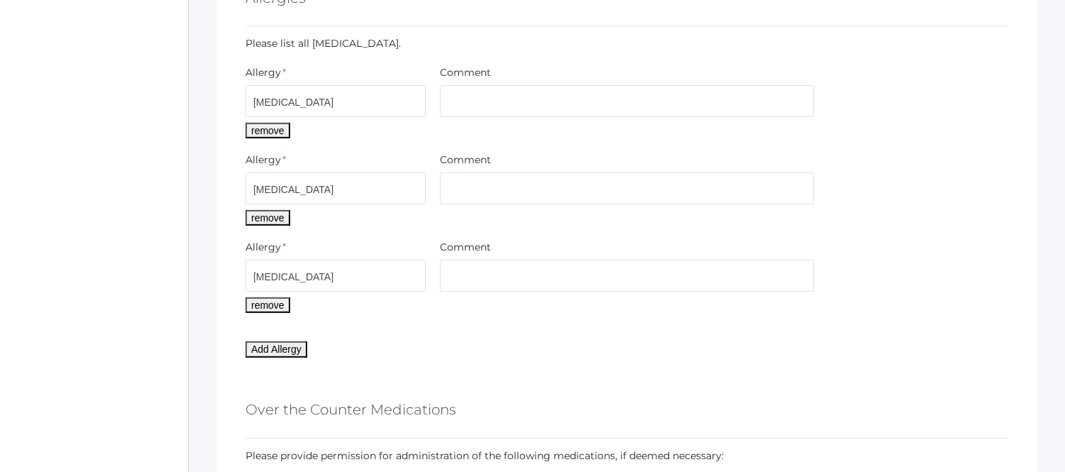
scroll to position [1339, 0]
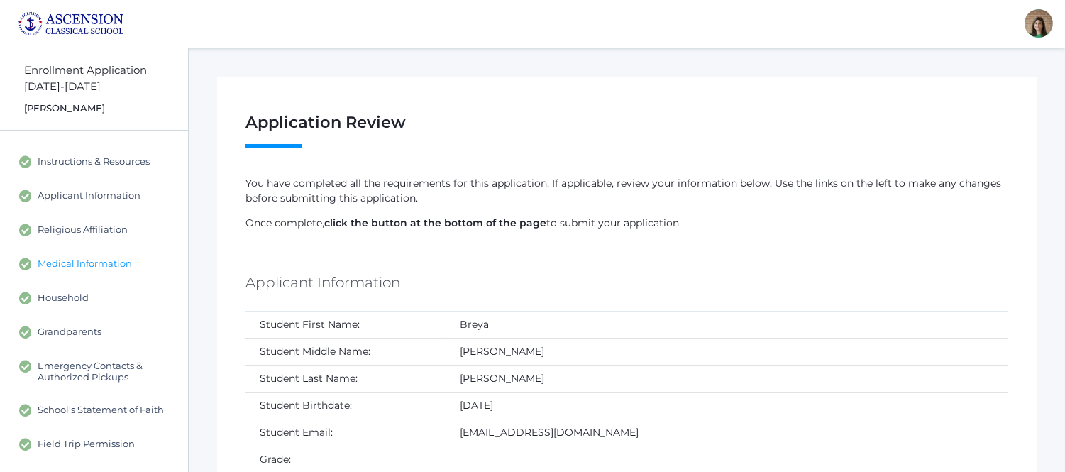
click at [82, 262] on span "Medical Information" at bounding box center [85, 264] width 94 height 13
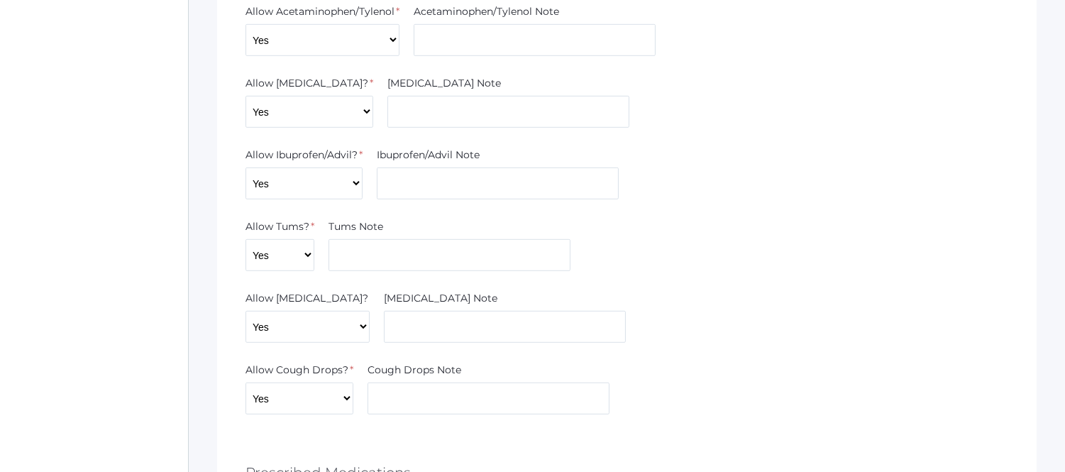
scroll to position [1734, 0]
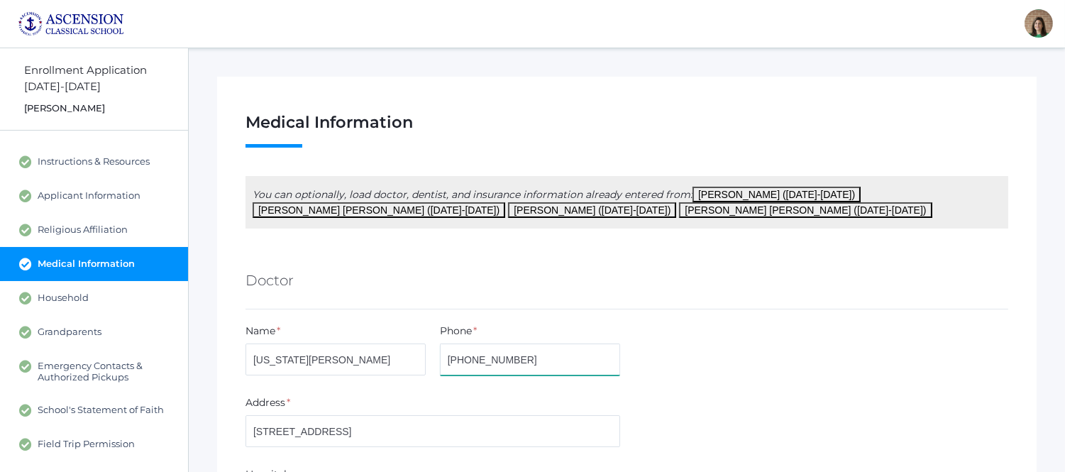
click at [750, 332] on div "Name * [US_STATE][PERSON_NAME] Phone * [PHONE_NUMBER]" at bounding box center [626, 351] width 777 height 57
click at [750, 332] on div "Name * Virginia Carter Phone * 318-393-2025" at bounding box center [626, 351] width 777 height 57
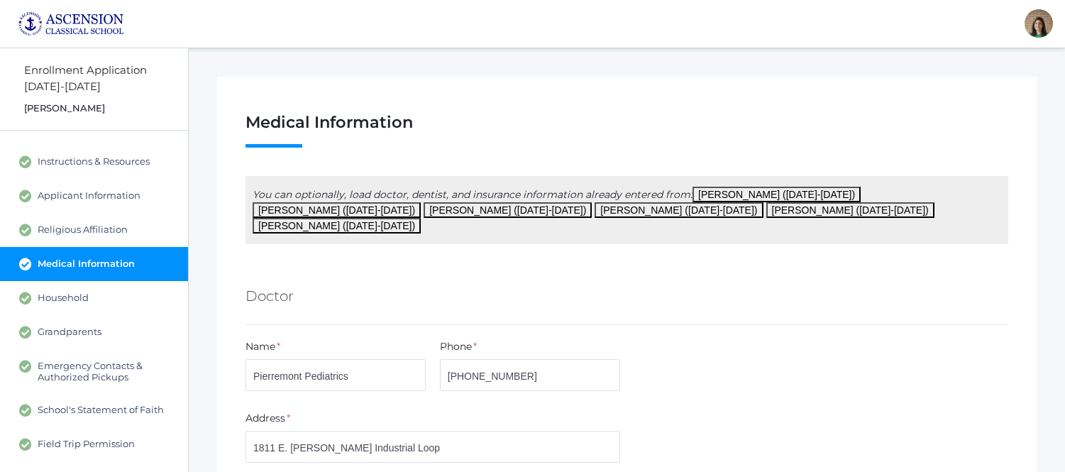
scroll to position [1339, 0]
